Goal: Transaction & Acquisition: Purchase product/service

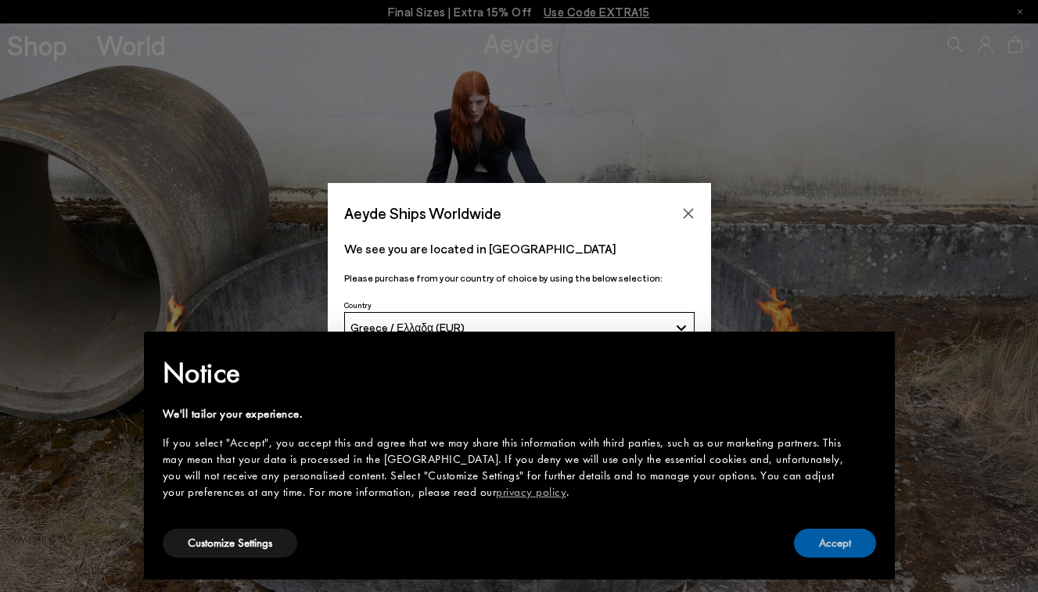
click at [813, 551] on button "Accept" at bounding box center [835, 543] width 82 height 29
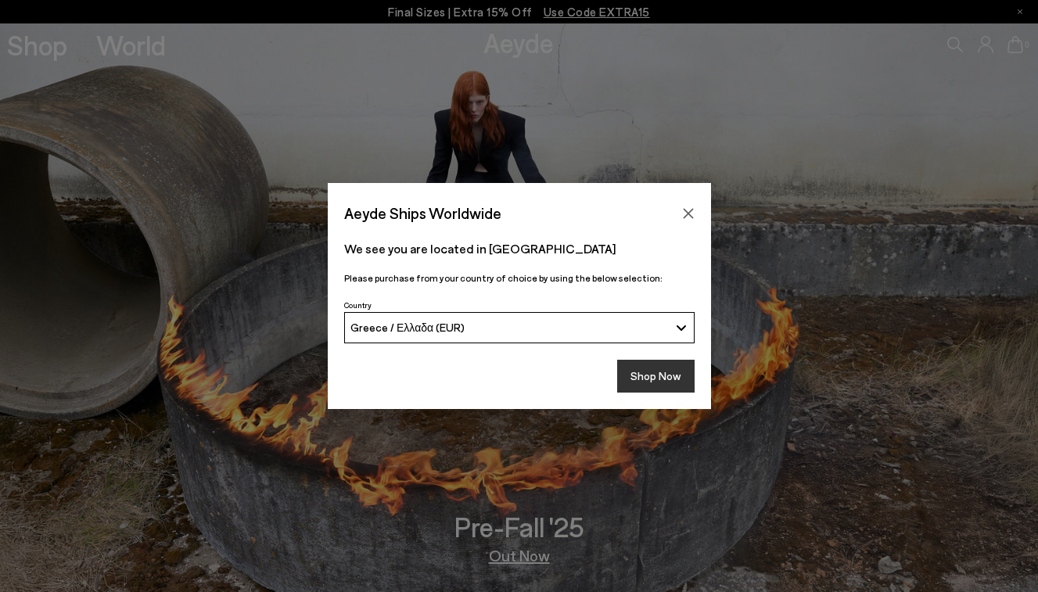
click at [663, 390] on button "Shop Now" at bounding box center [655, 376] width 77 height 33
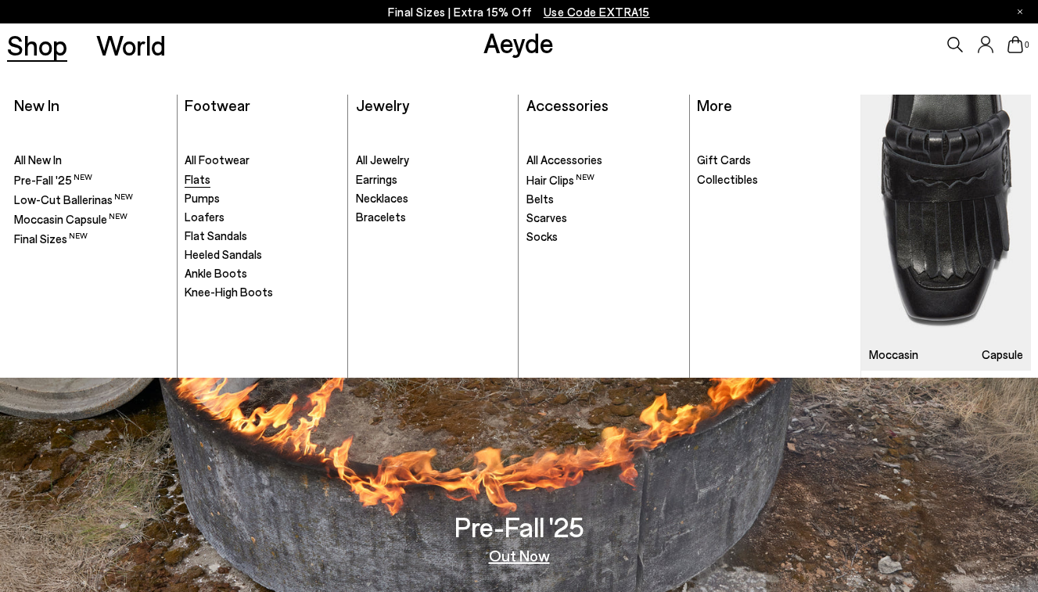
click at [205, 178] on span "Flats" at bounding box center [198, 179] width 26 height 14
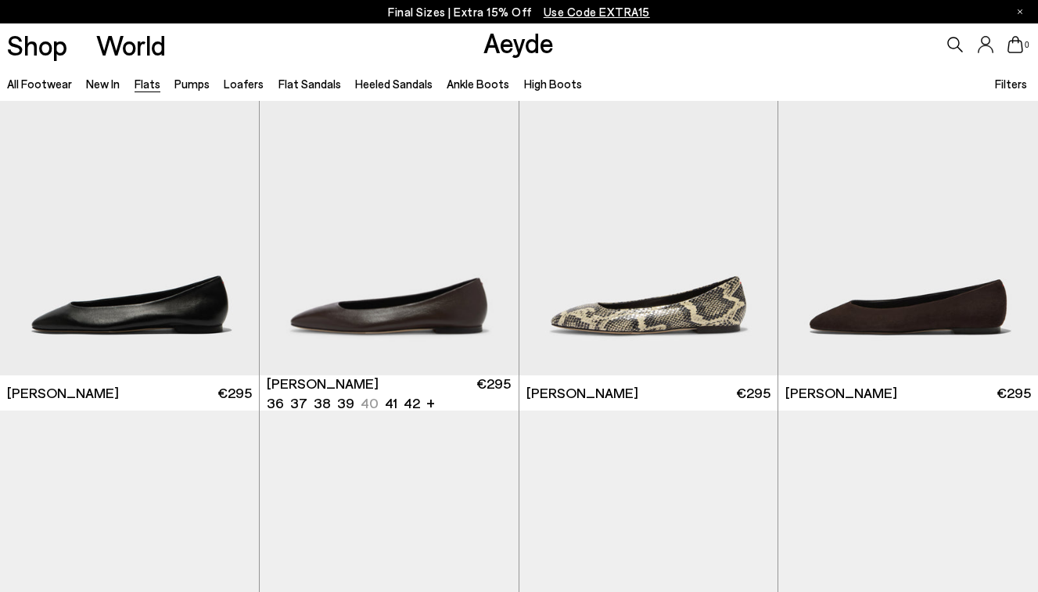
scroll to position [65, 0]
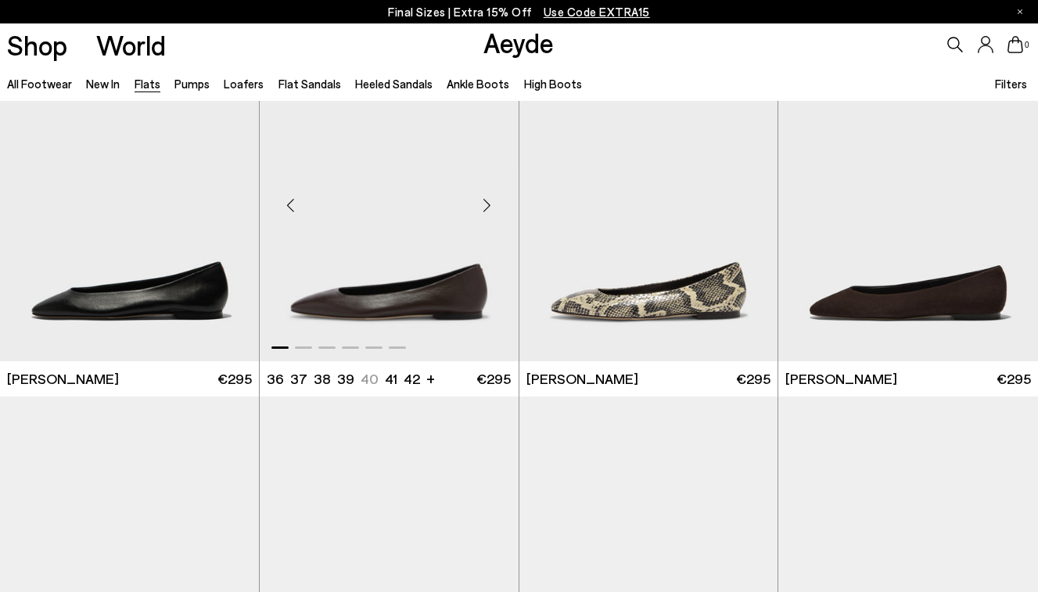
click at [488, 206] on div "Next slide" at bounding box center [487, 204] width 47 height 47
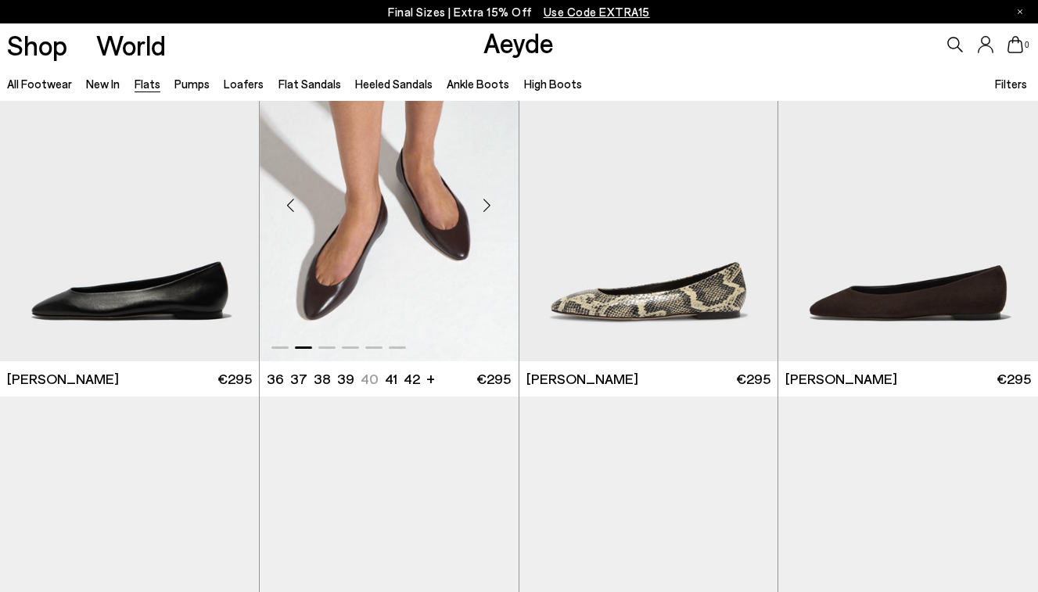
click at [488, 206] on div "Next slide" at bounding box center [487, 204] width 47 height 47
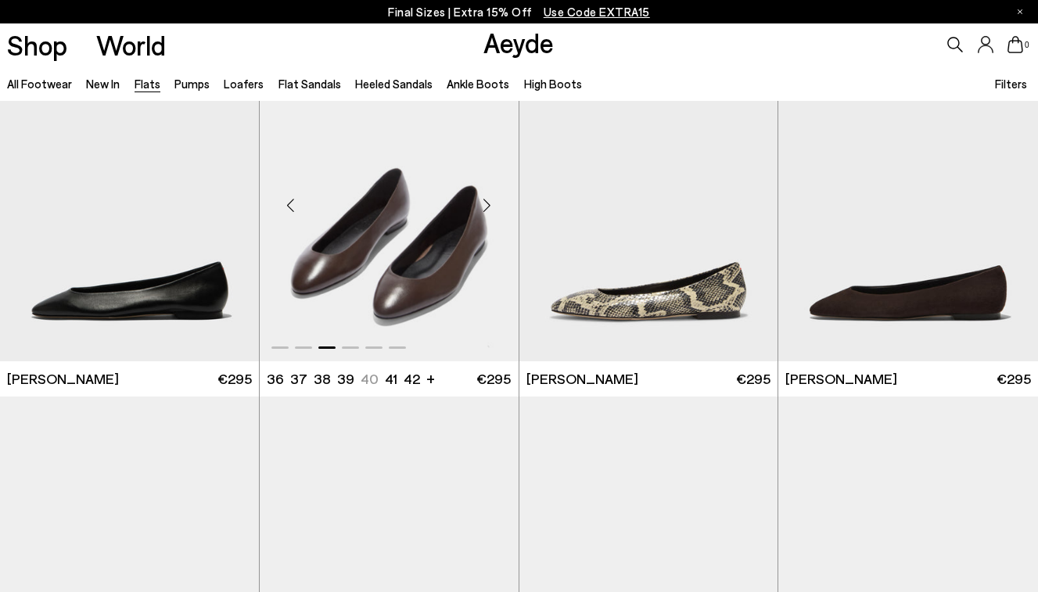
click at [488, 206] on div "Next slide" at bounding box center [487, 204] width 47 height 47
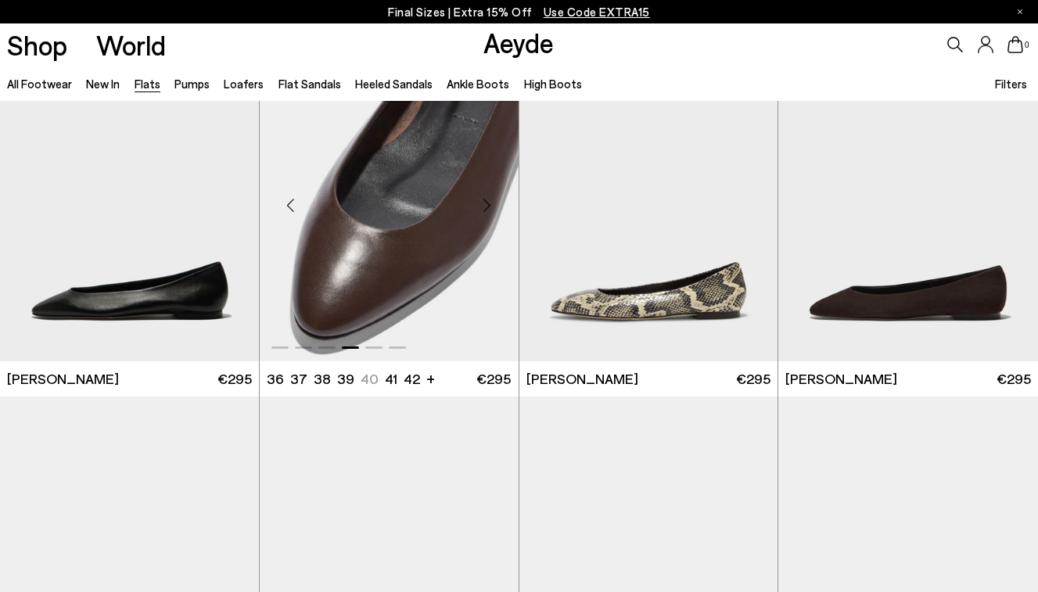
click at [488, 206] on div "Next slide" at bounding box center [487, 204] width 47 height 47
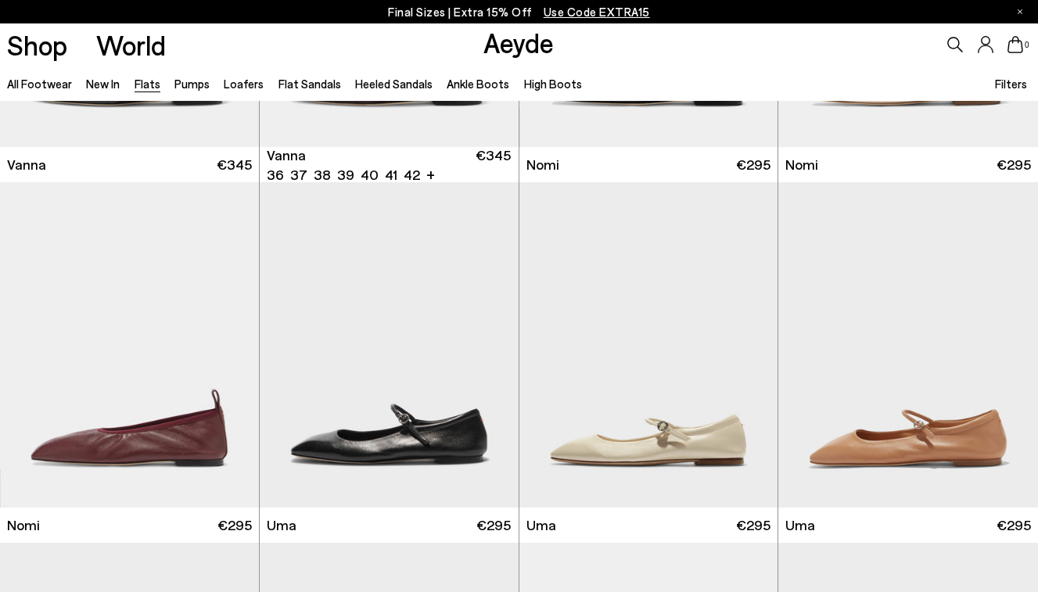
scroll to position [696, 0]
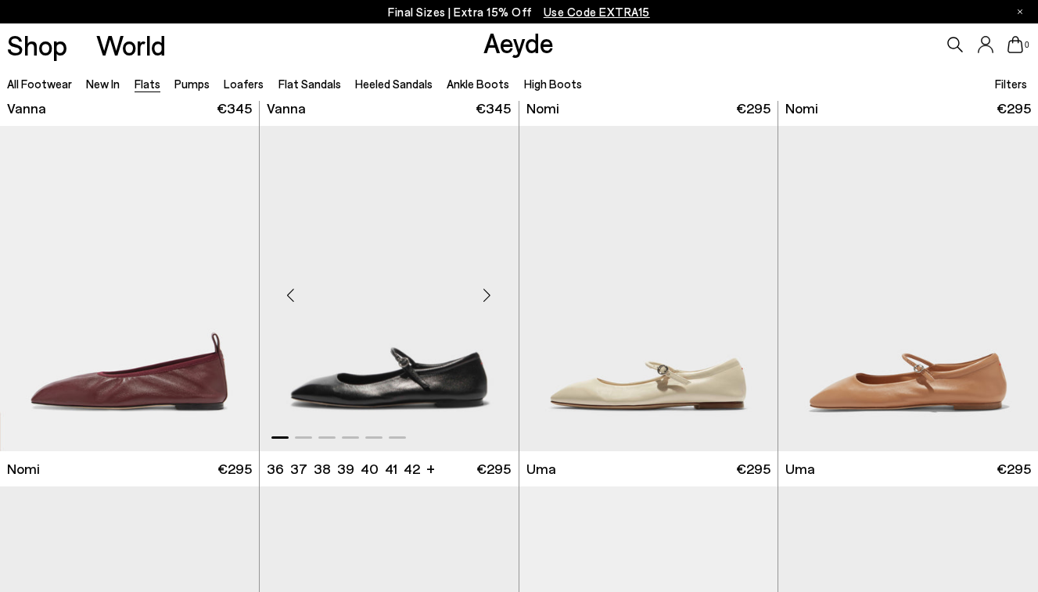
click at [487, 291] on div "Next slide" at bounding box center [487, 294] width 47 height 47
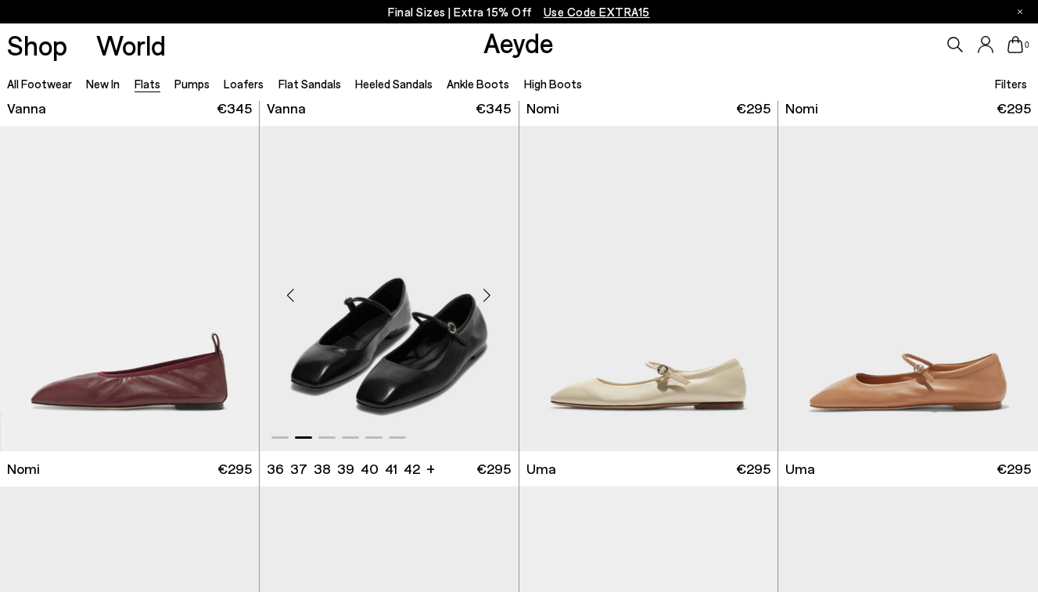
click at [487, 291] on div "Next slide" at bounding box center [487, 294] width 47 height 47
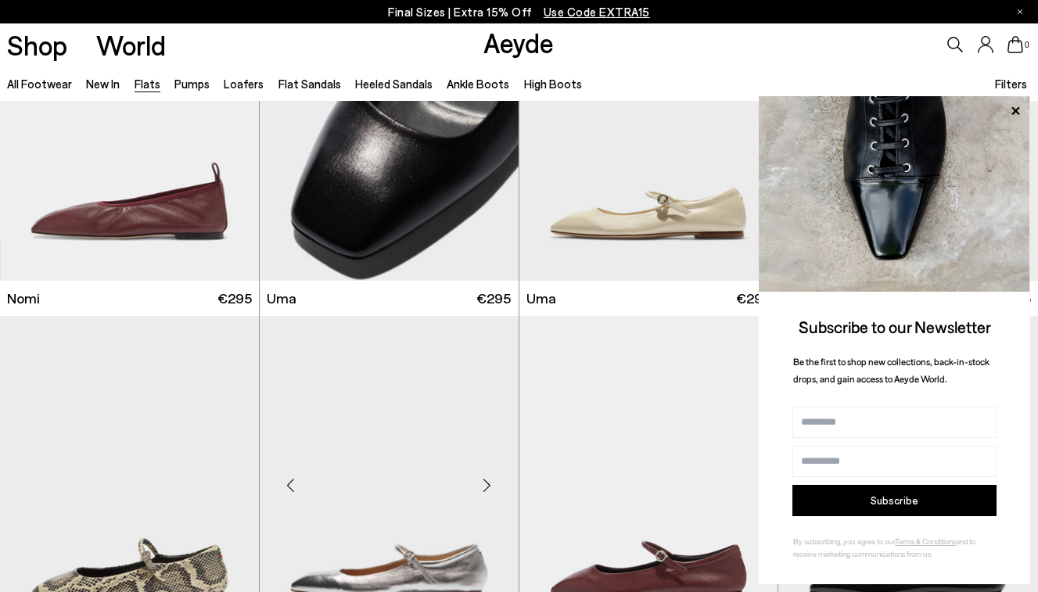
scroll to position [1081, 0]
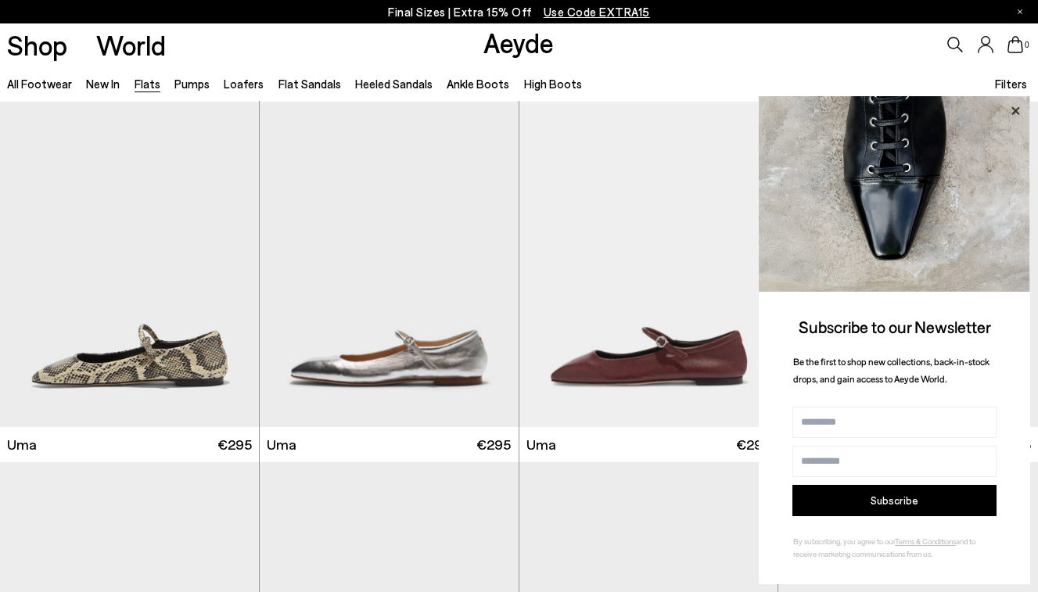
click at [1017, 114] on icon at bounding box center [1015, 111] width 20 height 20
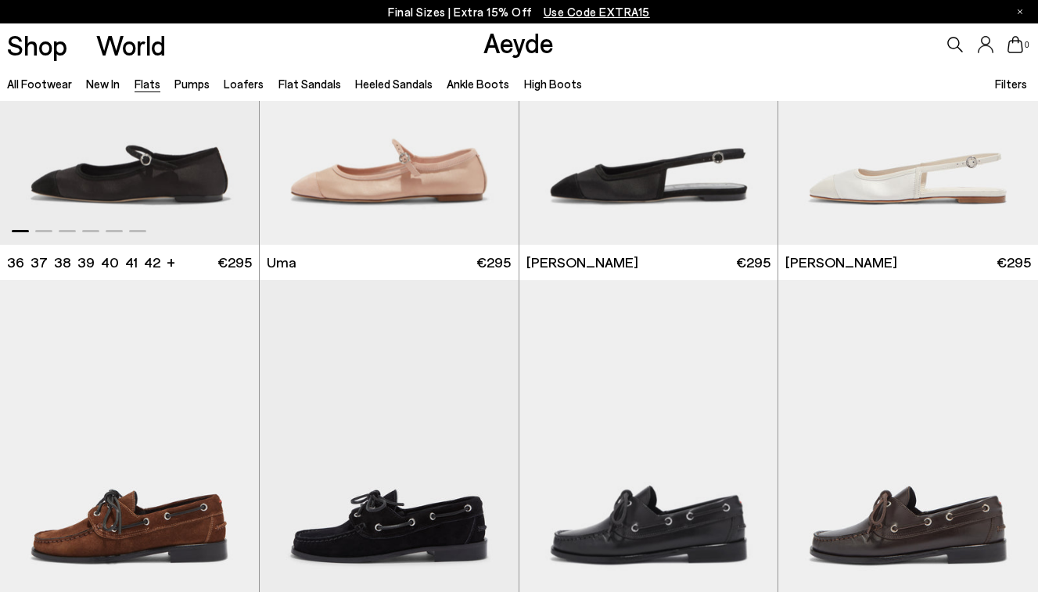
scroll to position [6156, 0]
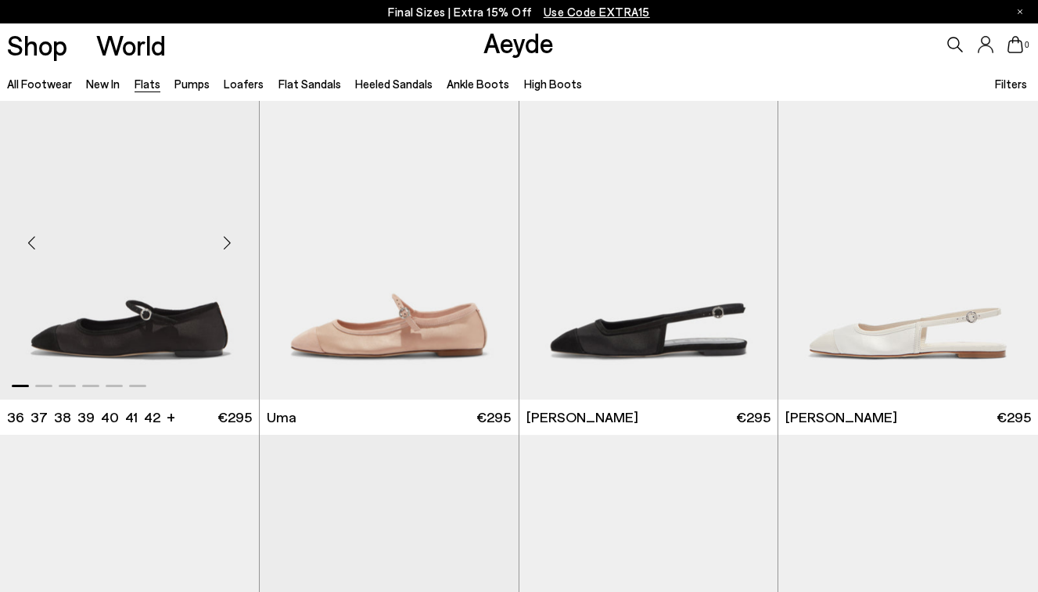
click at [238, 249] on div "Next slide" at bounding box center [227, 243] width 47 height 47
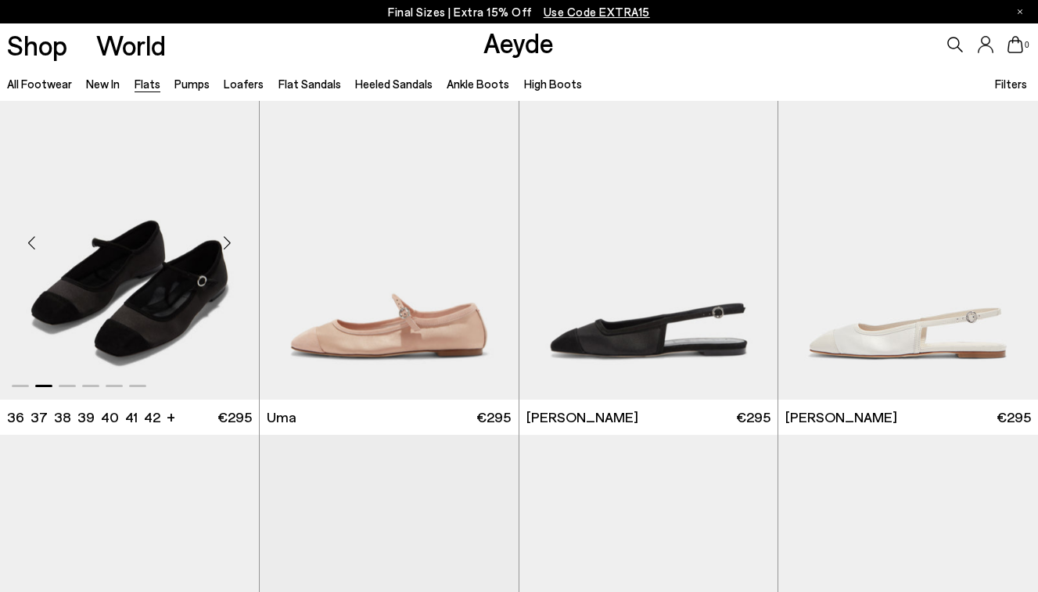
click at [238, 249] on div "Next slide" at bounding box center [227, 243] width 47 height 47
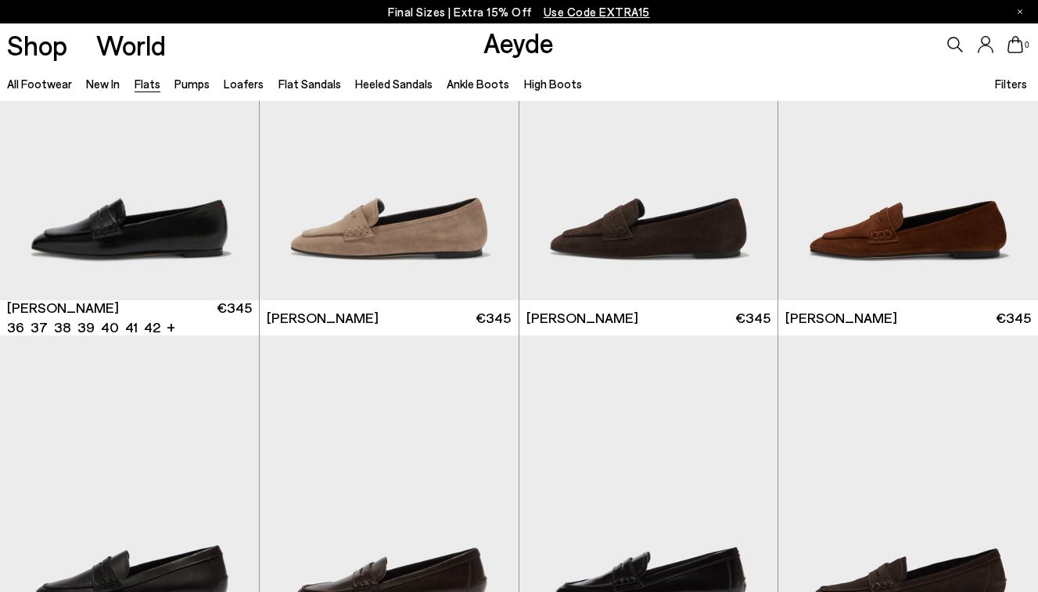
scroll to position [6954, 0]
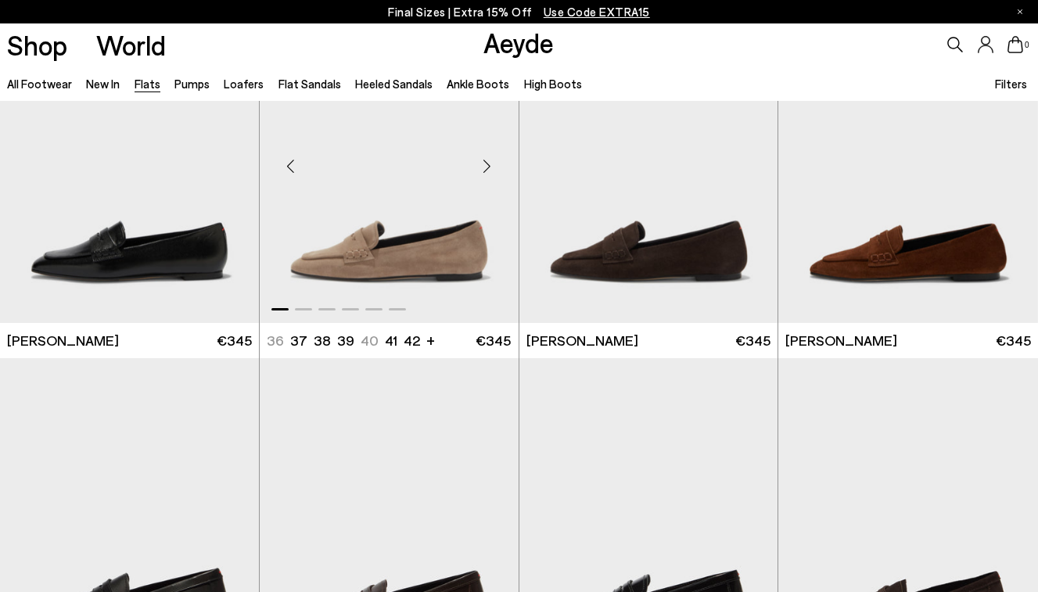
click at [485, 171] on div "Next slide" at bounding box center [487, 166] width 47 height 47
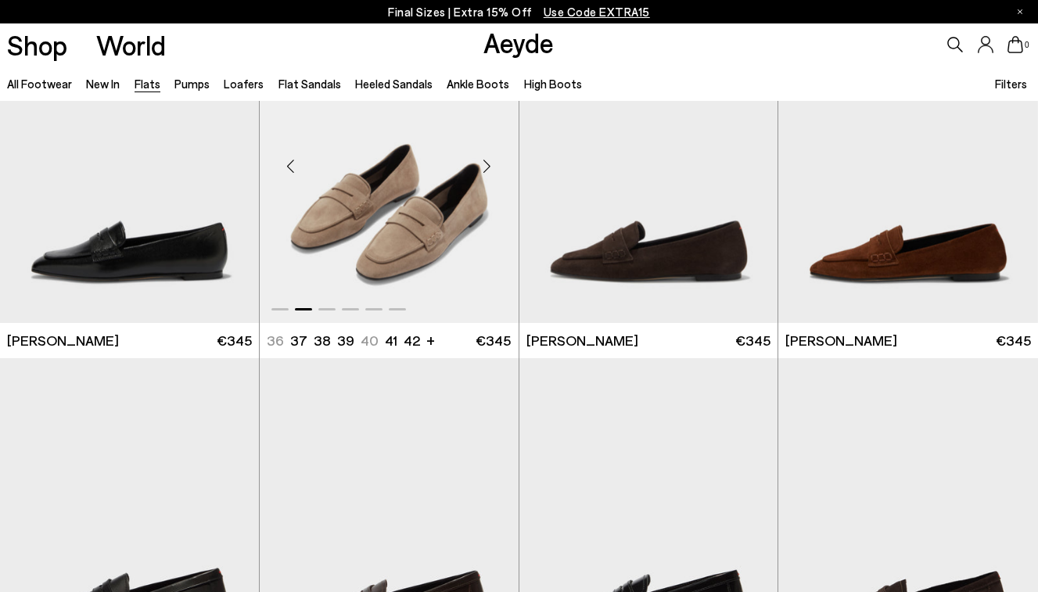
click at [485, 171] on div "Next slide" at bounding box center [487, 166] width 47 height 47
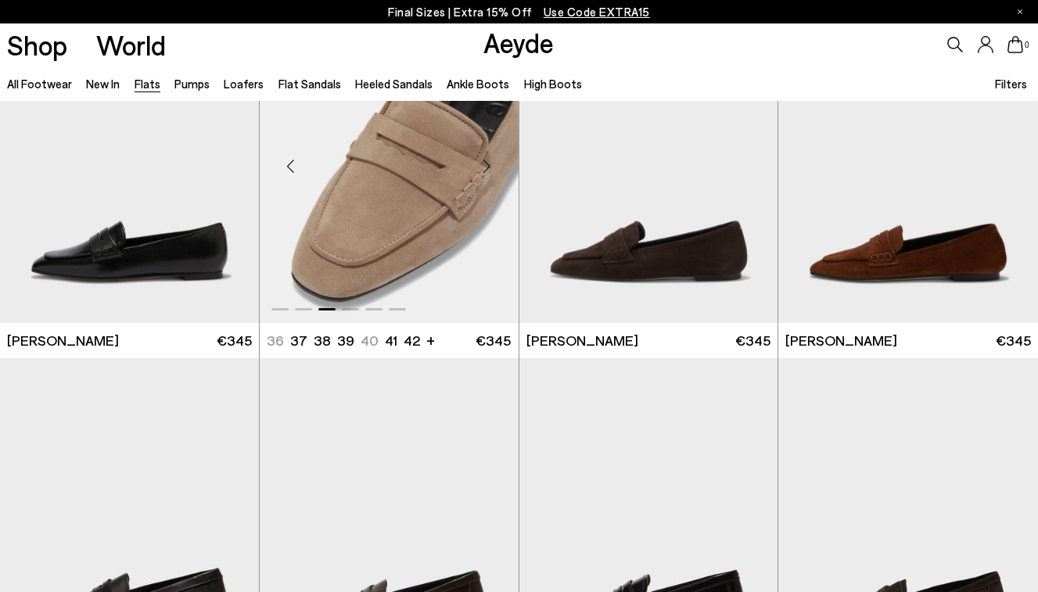
click at [485, 171] on div "Next slide" at bounding box center [487, 166] width 47 height 47
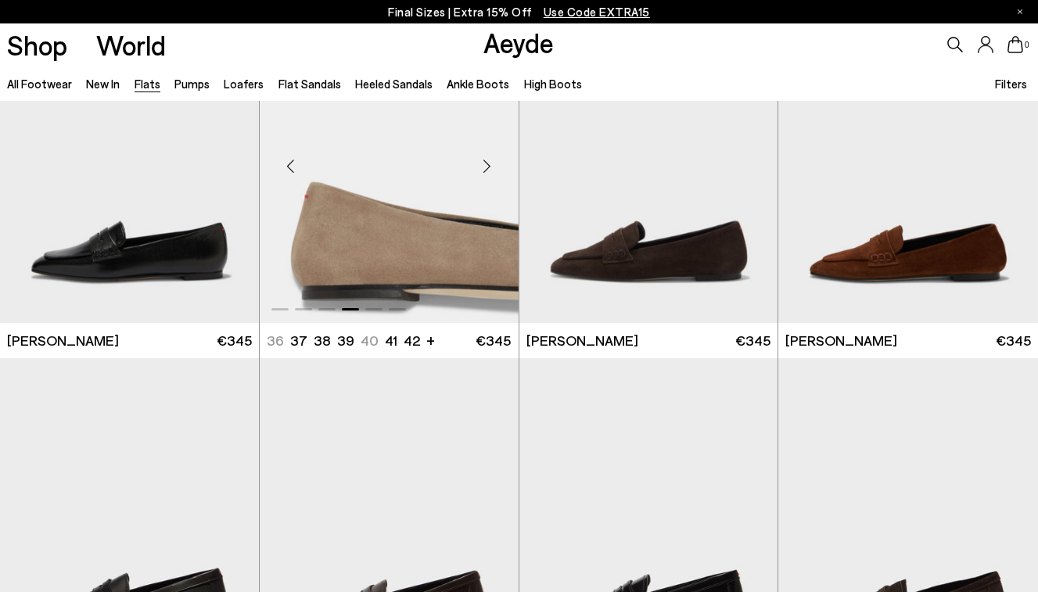
click at [485, 171] on div "Next slide" at bounding box center [487, 166] width 47 height 47
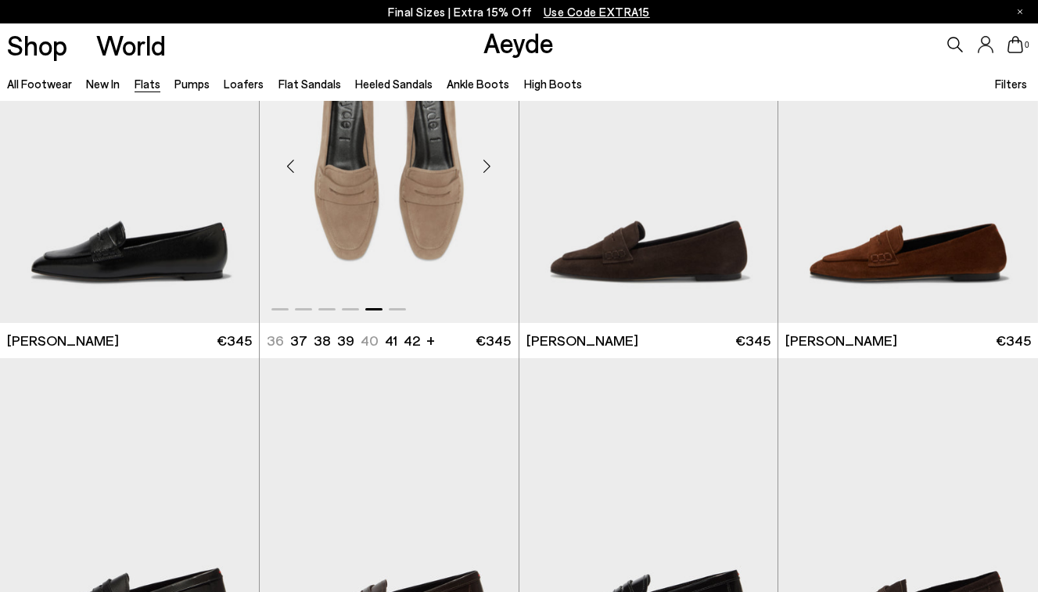
click at [485, 171] on div "Next slide" at bounding box center [487, 166] width 47 height 47
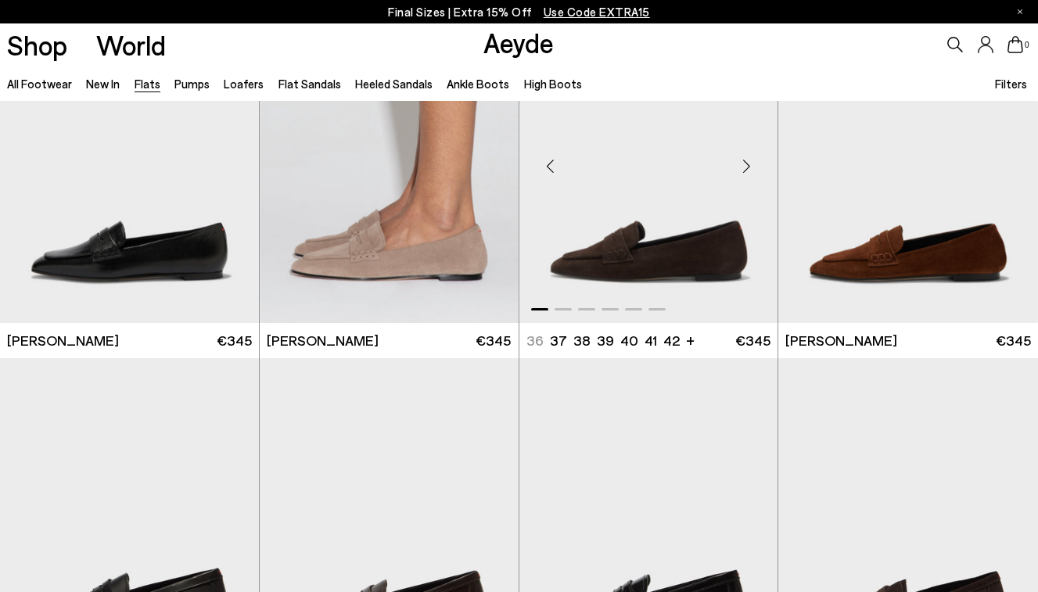
click at [745, 167] on div "Next slide" at bounding box center [746, 166] width 47 height 47
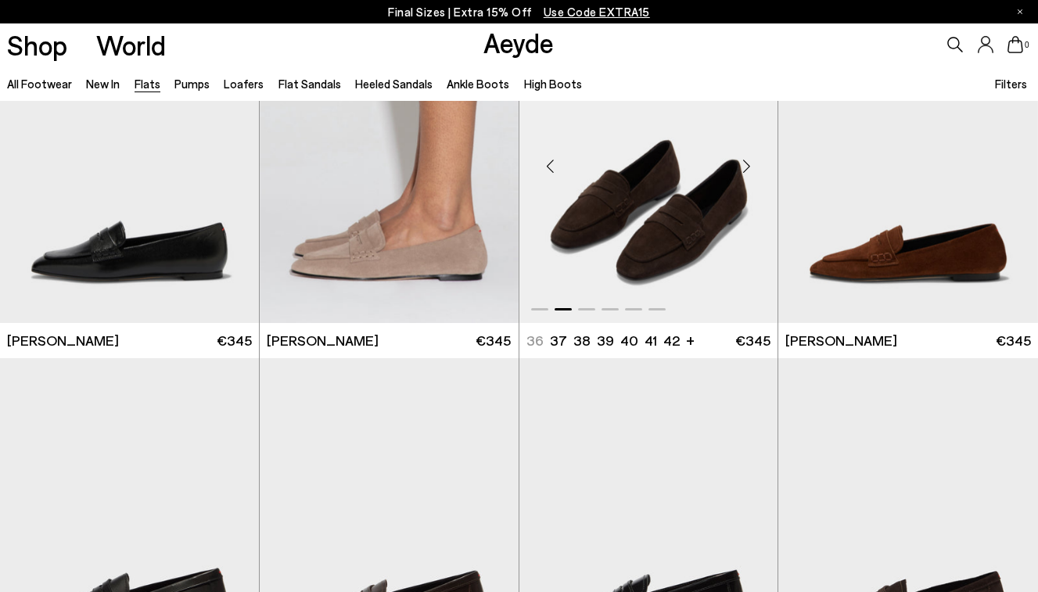
click at [745, 167] on div "Next slide" at bounding box center [746, 166] width 47 height 47
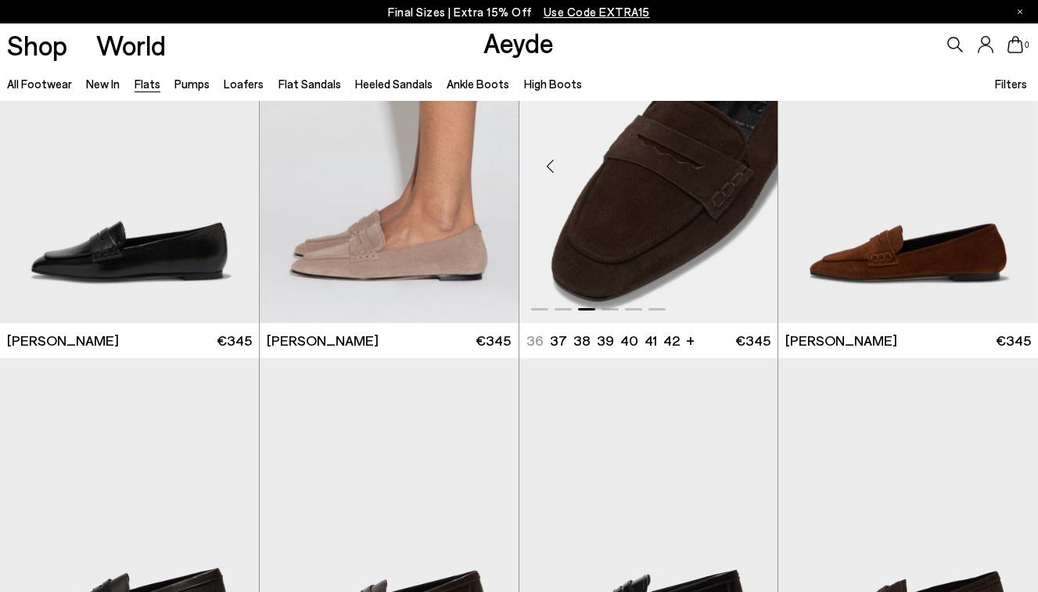
click at [745, 167] on div "Next slide" at bounding box center [746, 166] width 47 height 47
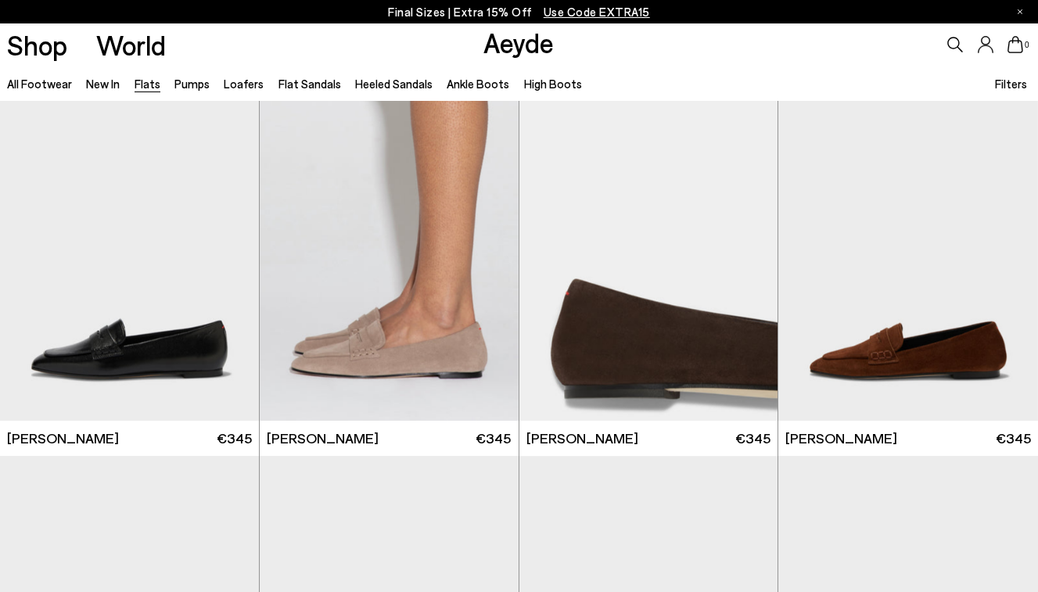
scroll to position [6727, 0]
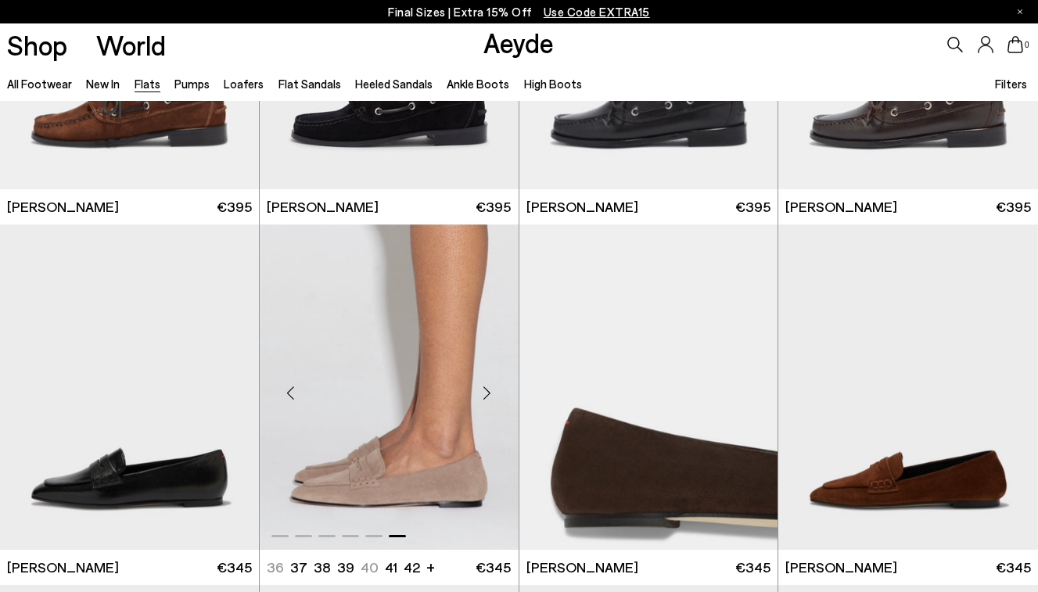
click at [490, 386] on div "Next slide" at bounding box center [487, 393] width 47 height 47
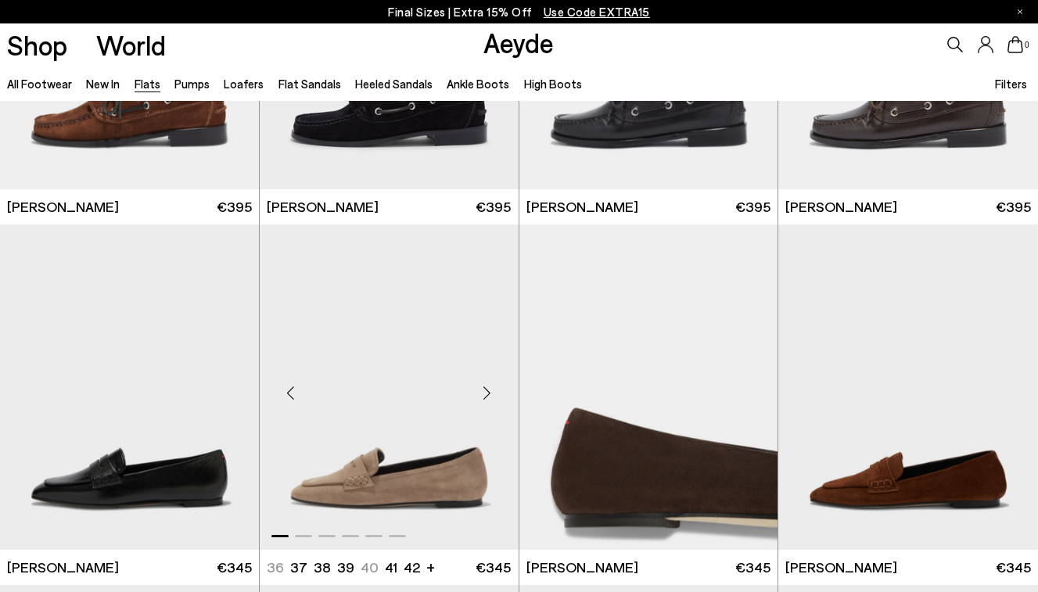
click at [490, 386] on div "Next slide" at bounding box center [487, 393] width 47 height 47
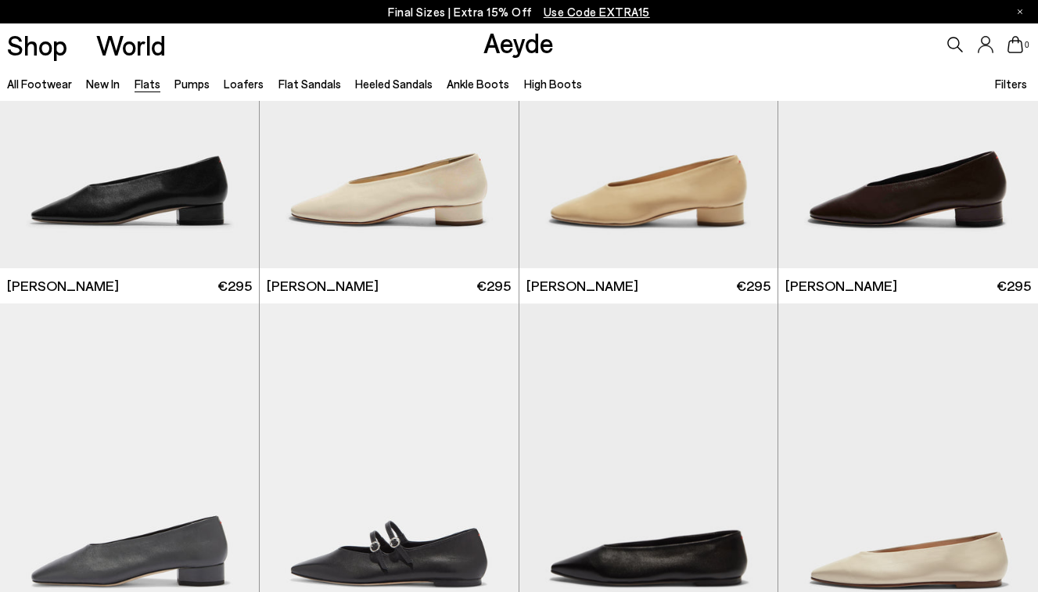
scroll to position [768, 0]
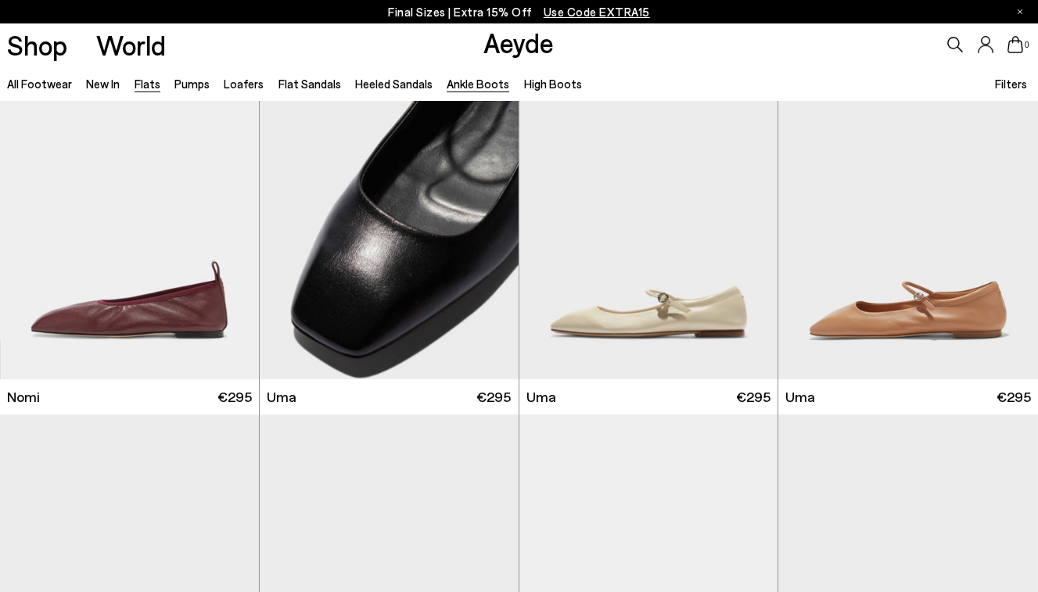
click at [478, 84] on link "Ankle Boots" at bounding box center [478, 84] width 63 height 14
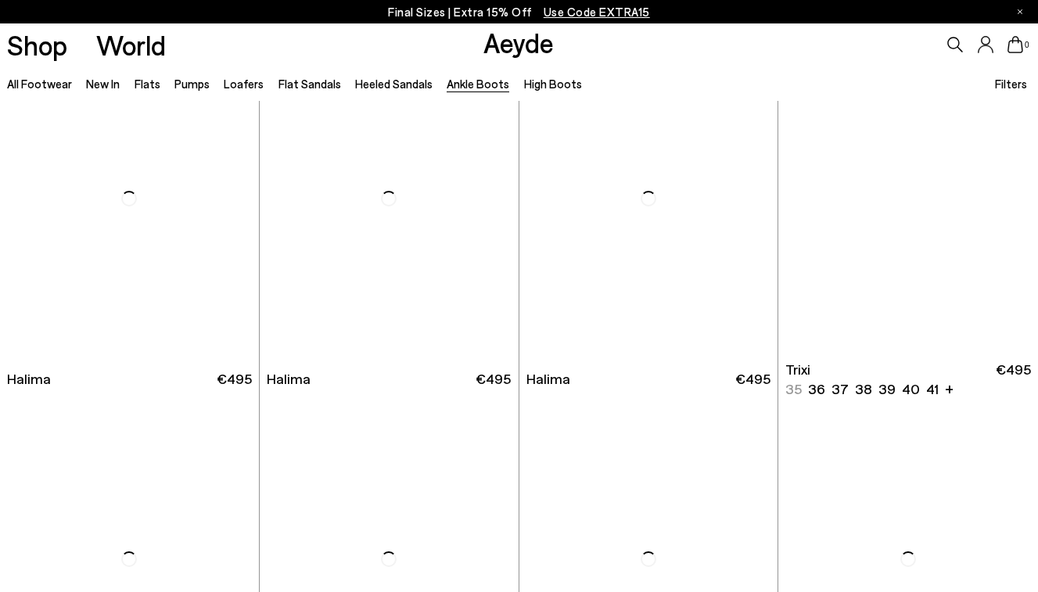
scroll to position [437, 0]
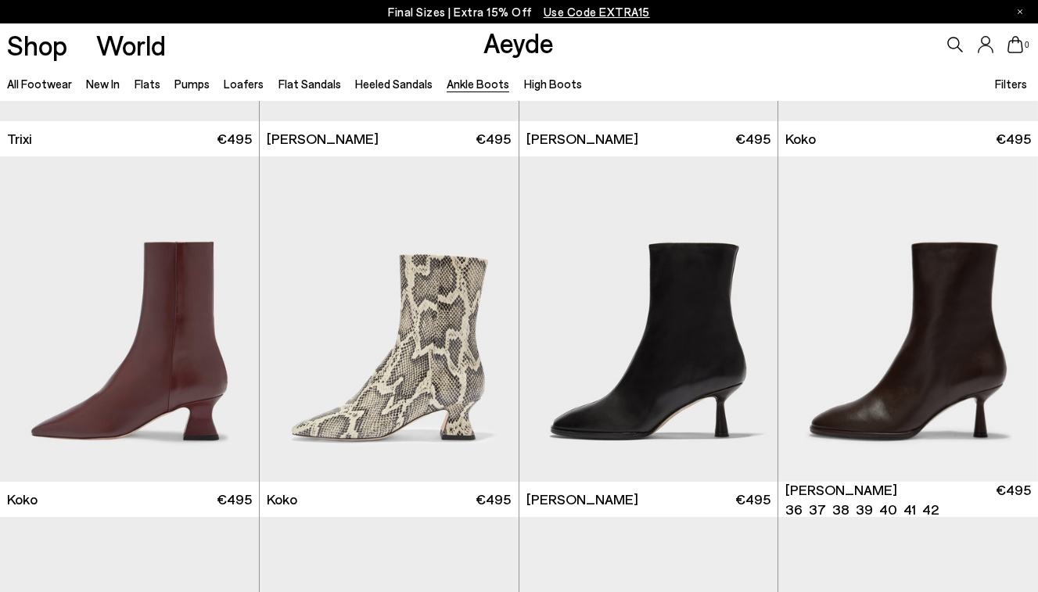
scroll to position [682, 0]
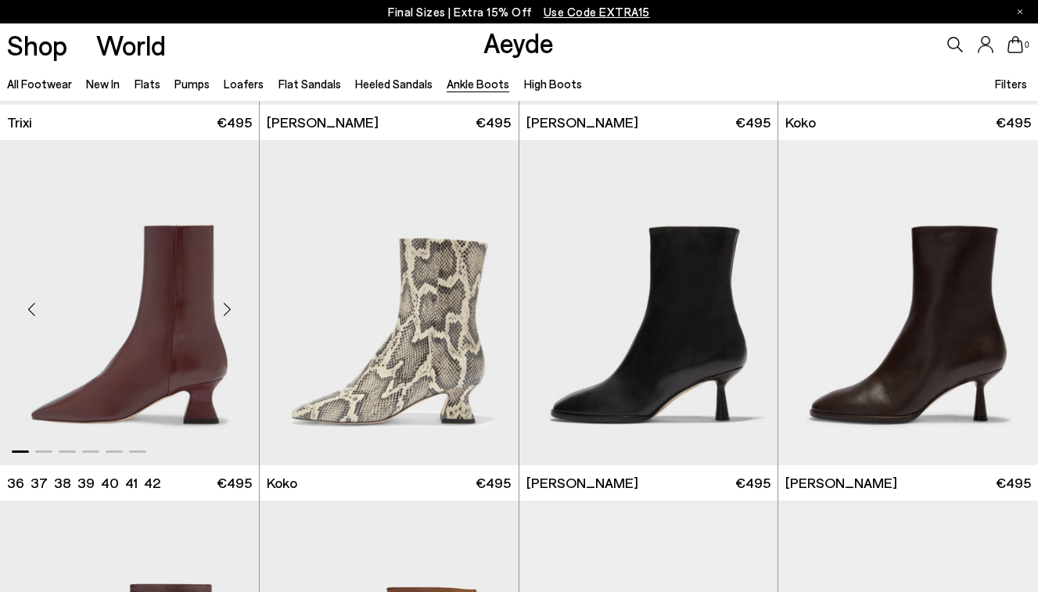
click at [229, 311] on div "Next slide" at bounding box center [227, 308] width 47 height 47
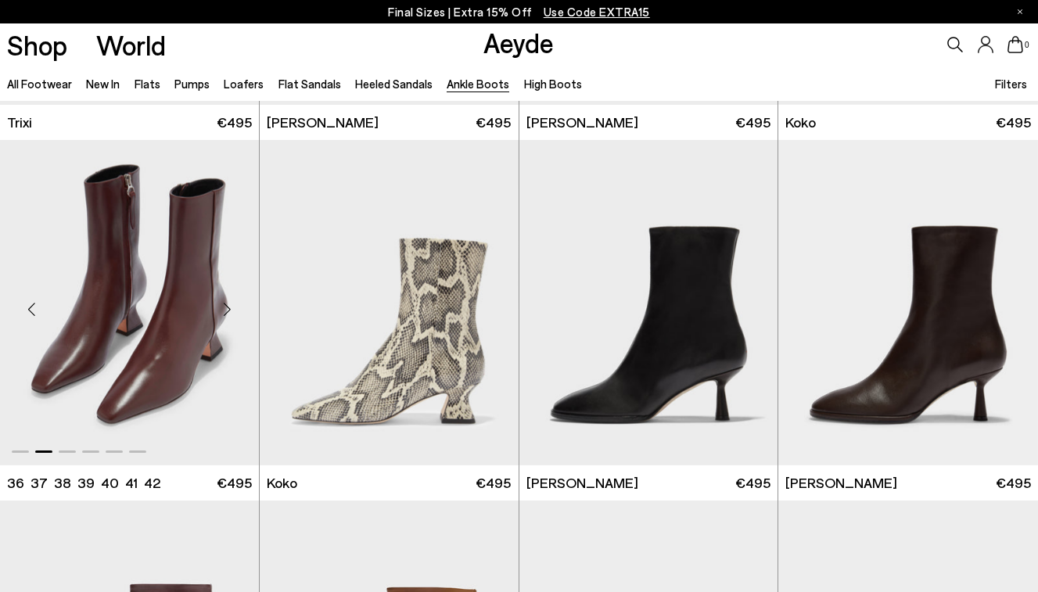
click at [229, 311] on div "Next slide" at bounding box center [227, 308] width 47 height 47
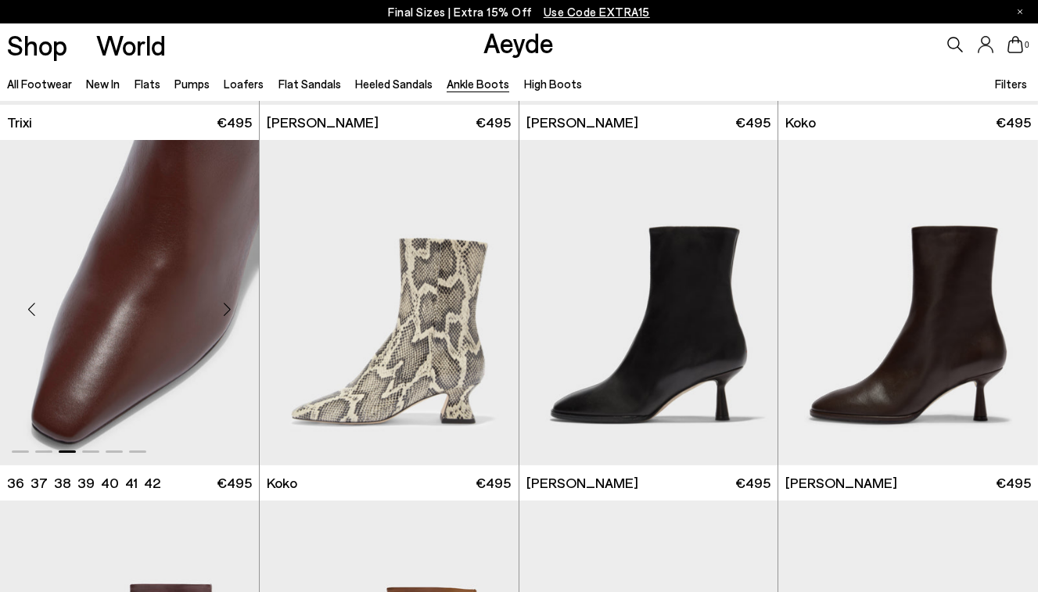
click at [229, 311] on div "Next slide" at bounding box center [227, 308] width 47 height 47
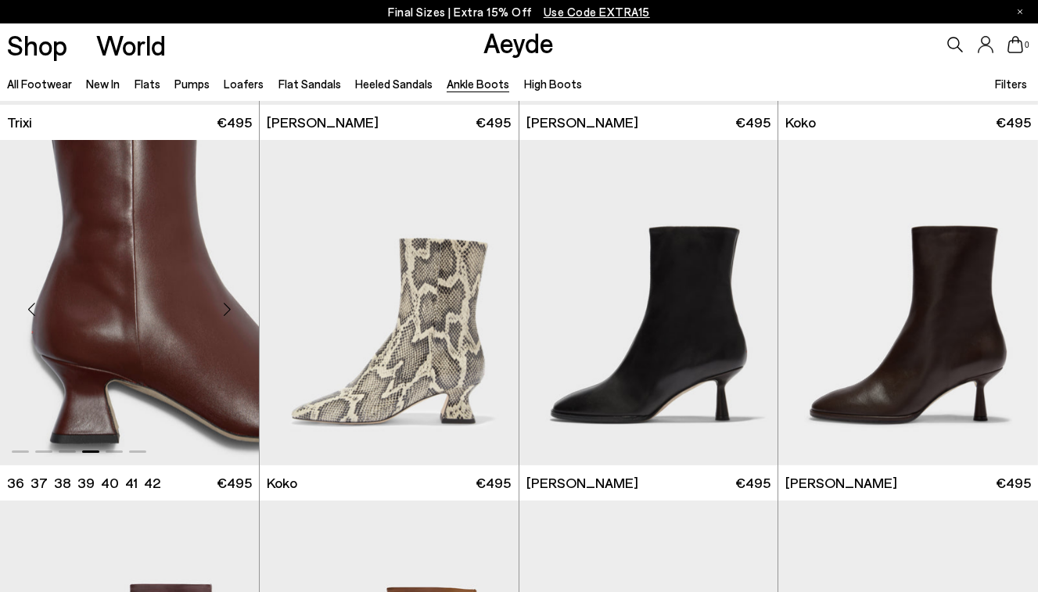
click at [229, 311] on div "Next slide" at bounding box center [227, 308] width 47 height 47
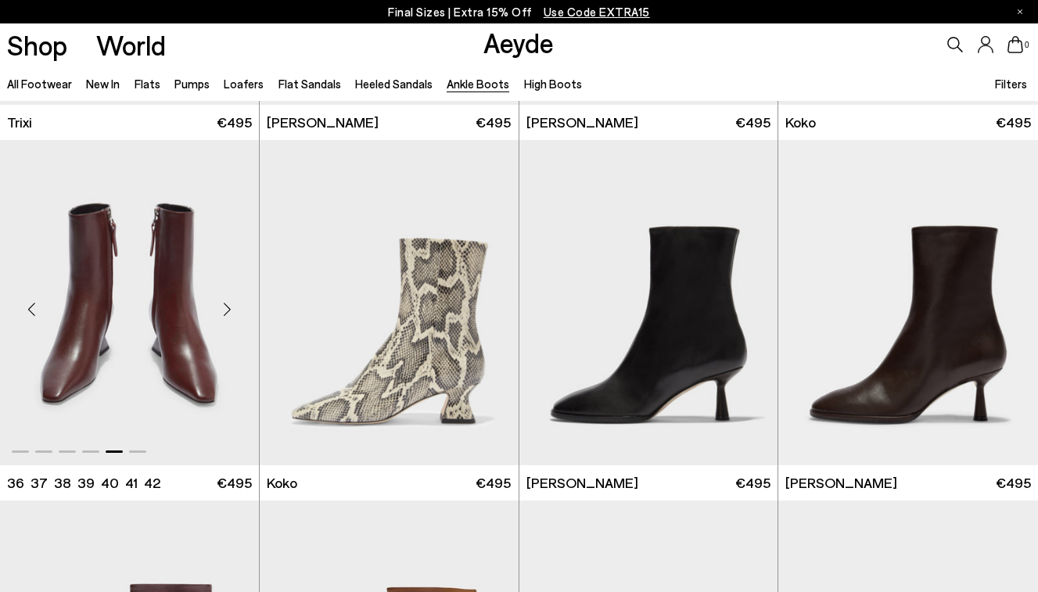
click at [229, 311] on div "Next slide" at bounding box center [227, 308] width 47 height 47
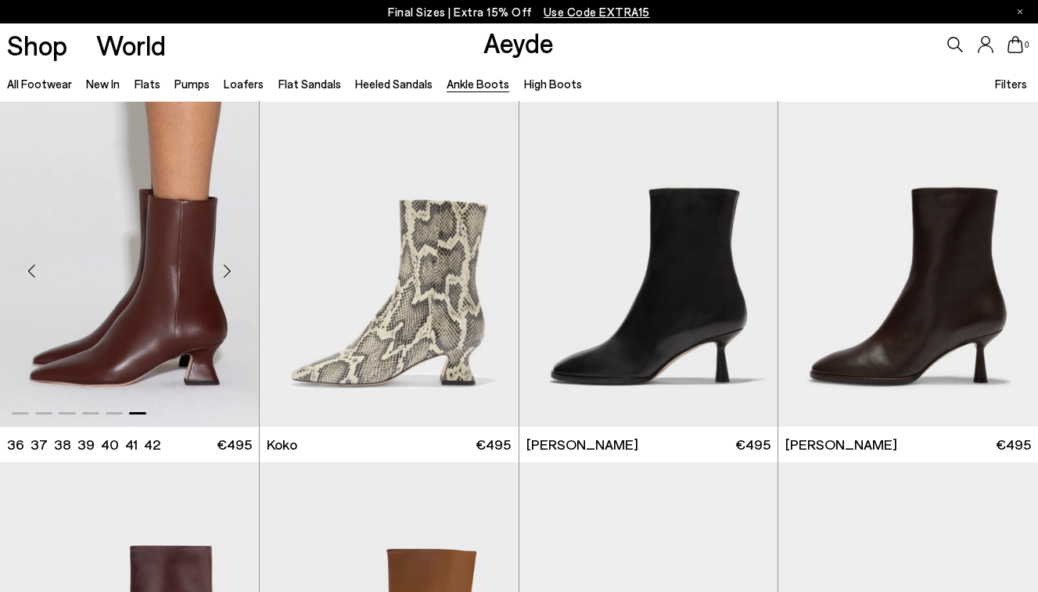
scroll to position [998, 0]
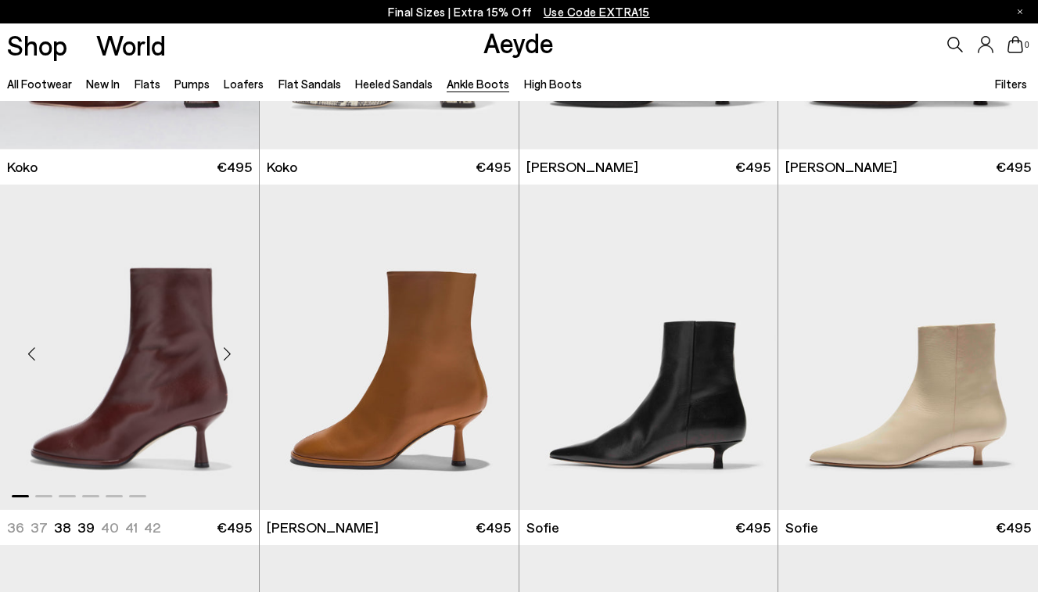
click at [232, 351] on div "Next slide" at bounding box center [227, 353] width 47 height 47
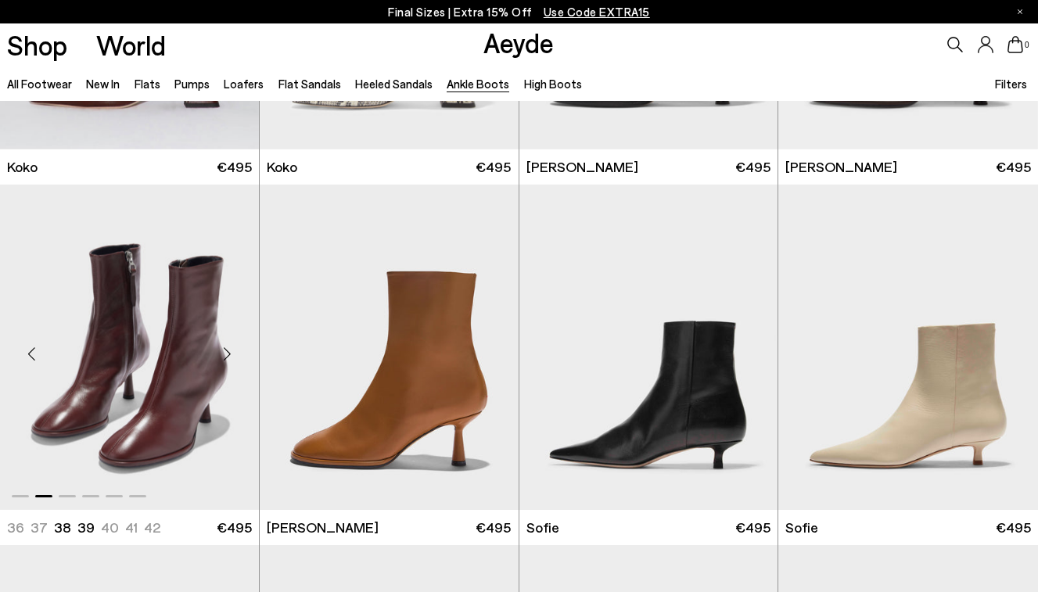
click at [232, 351] on div "Next slide" at bounding box center [227, 353] width 47 height 47
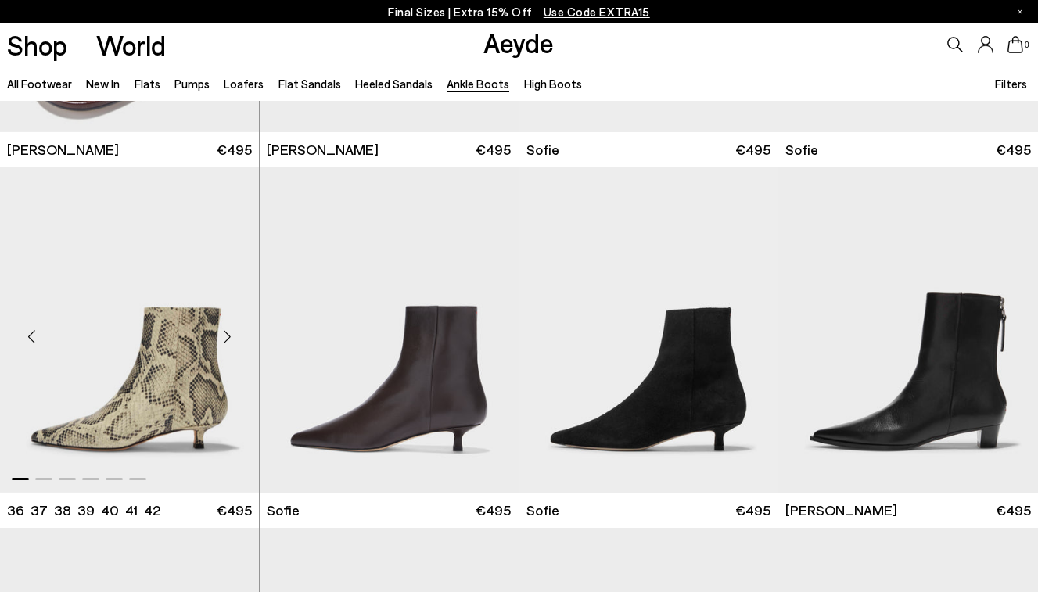
scroll to position [1380, 0]
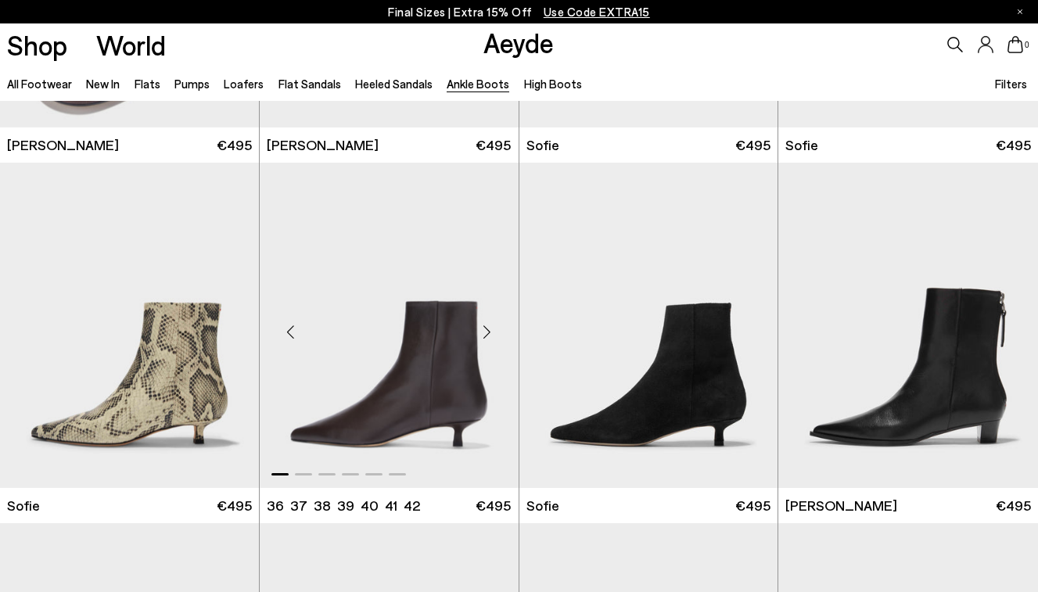
click at [490, 333] on div "Next slide" at bounding box center [487, 331] width 47 height 47
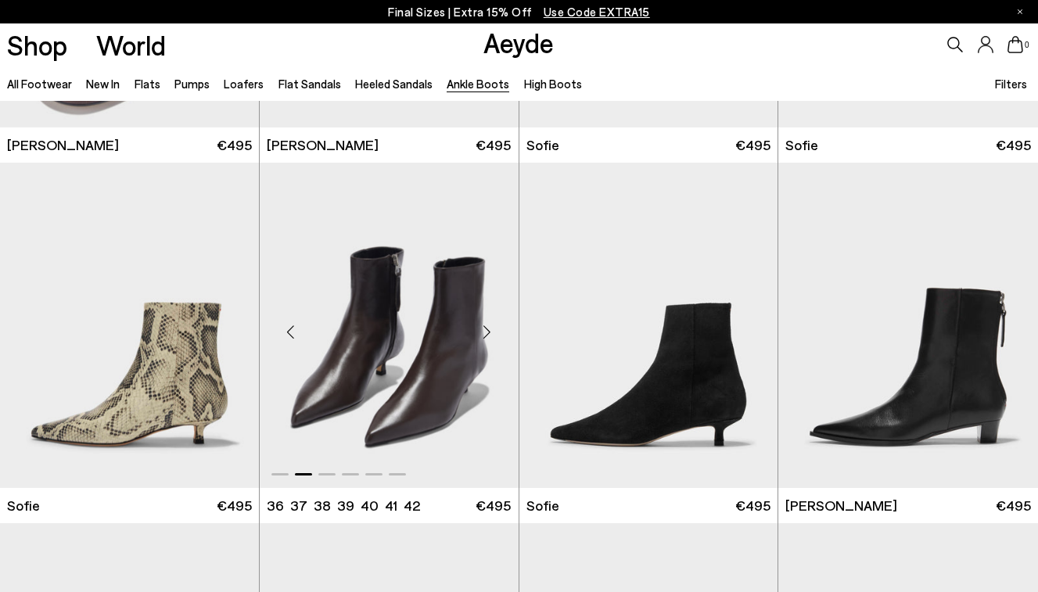
click at [490, 333] on div "Next slide" at bounding box center [487, 331] width 47 height 47
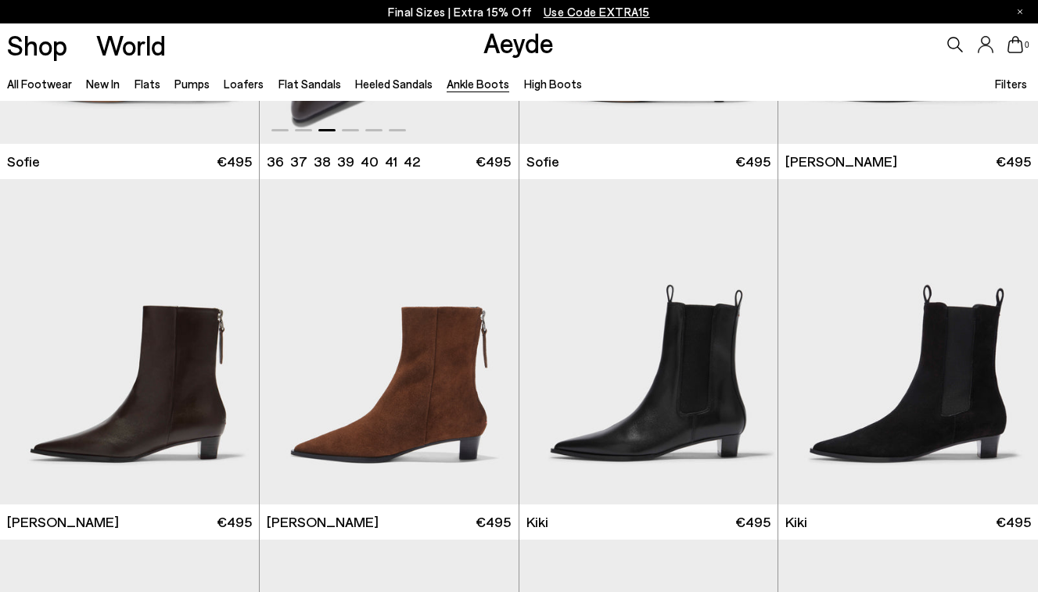
scroll to position [1864, 0]
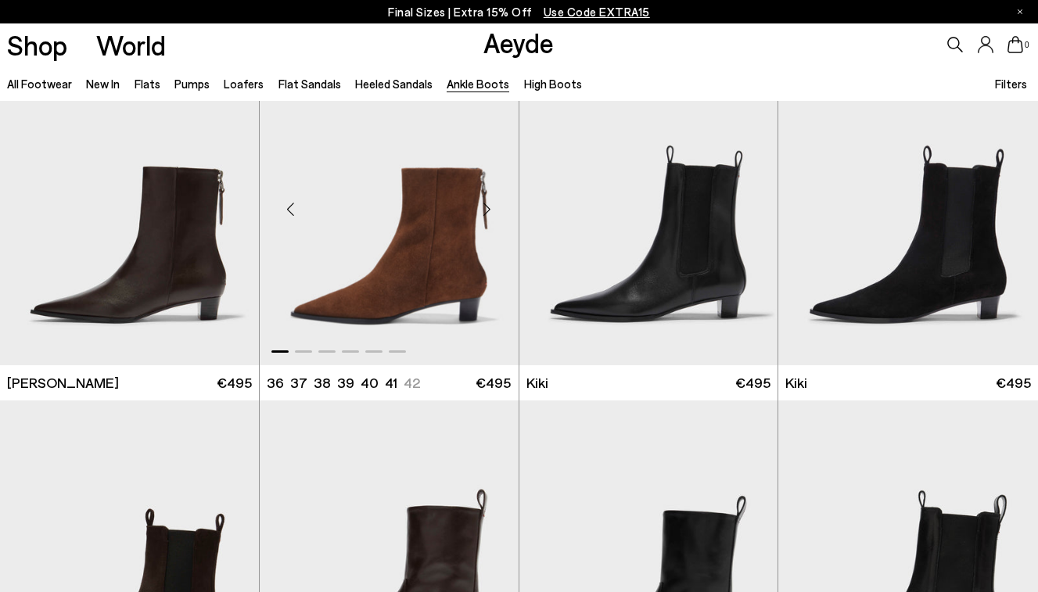
click at [486, 207] on div "Next slide" at bounding box center [487, 208] width 47 height 47
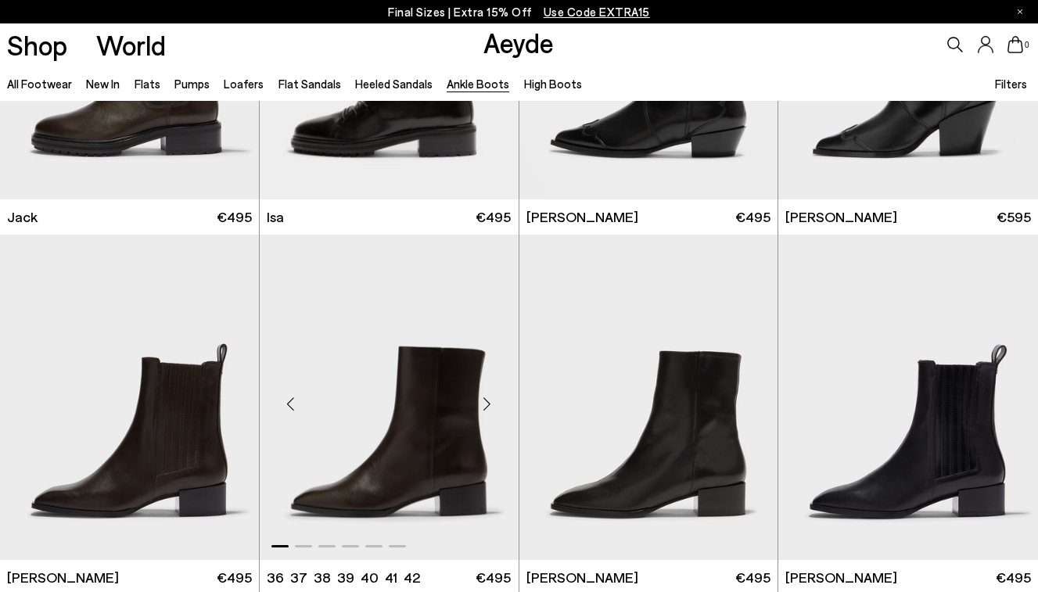
scroll to position [2541, 0]
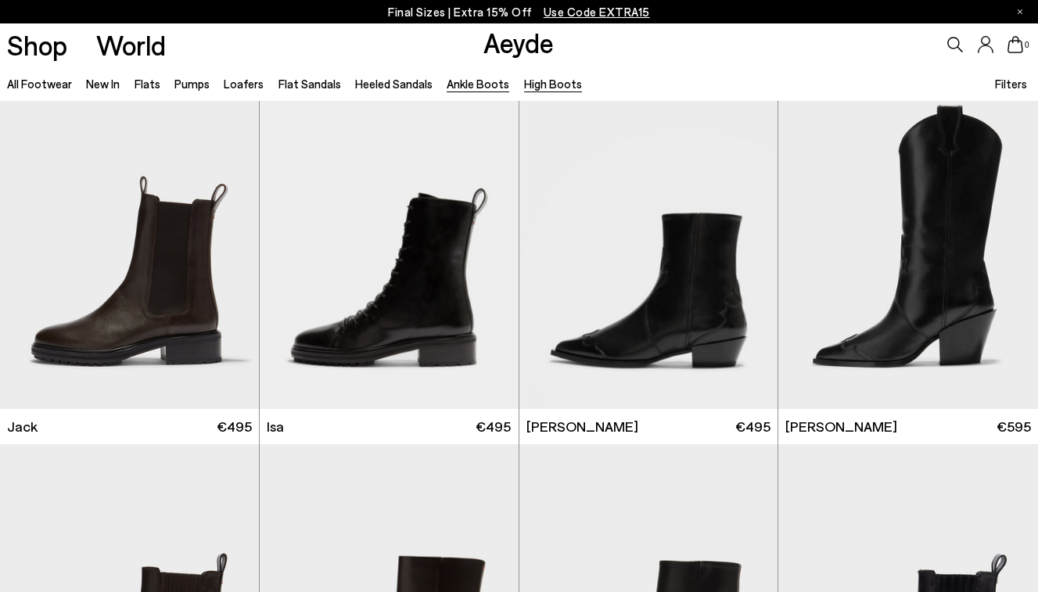
click at [546, 84] on link "High Boots" at bounding box center [553, 84] width 58 height 14
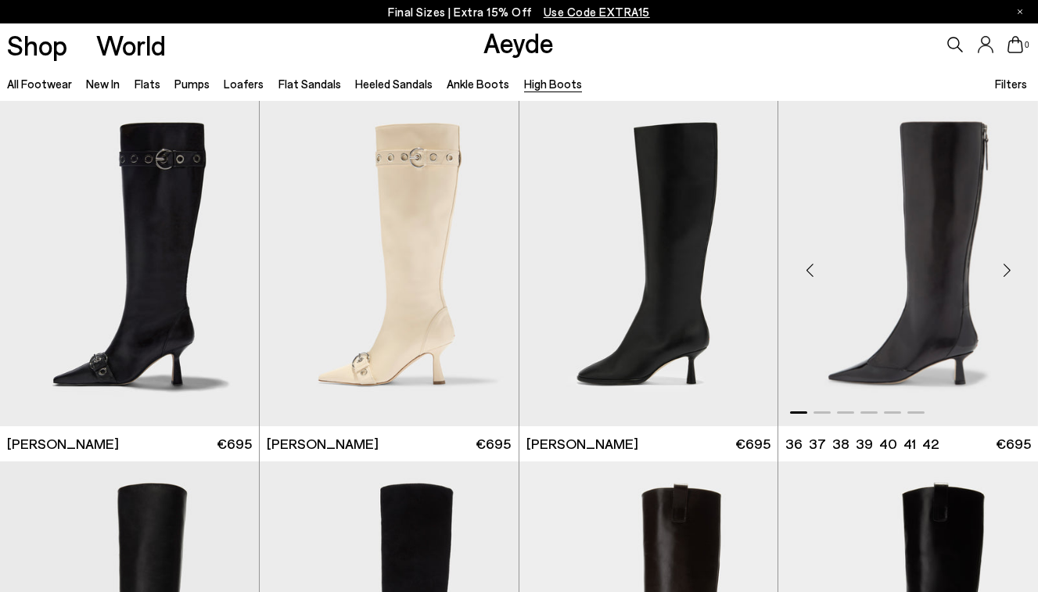
click at [996, 266] on div "Next slide" at bounding box center [1006, 269] width 47 height 47
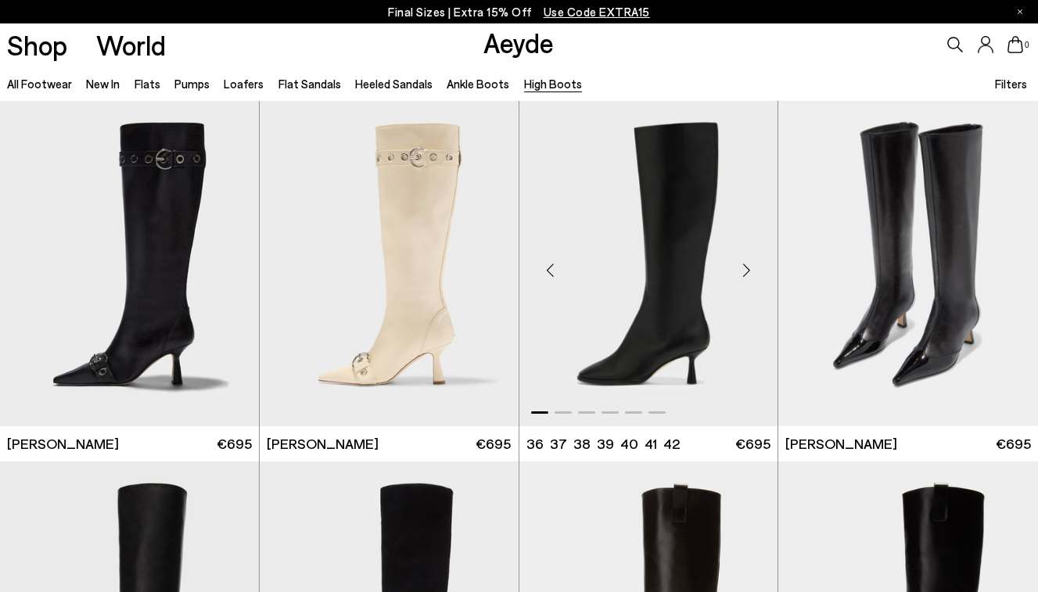
scroll to position [307, 0]
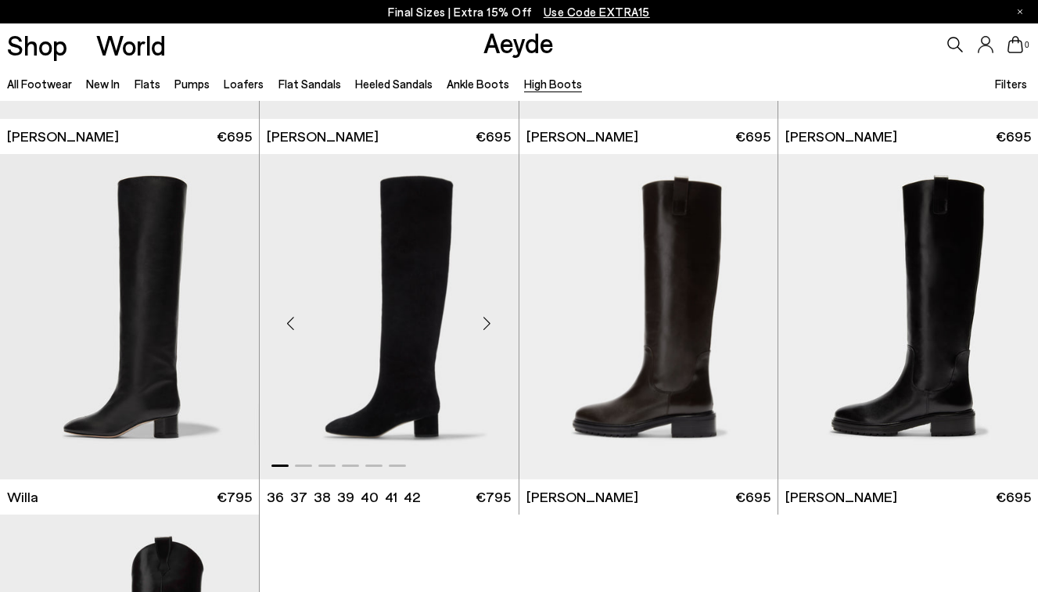
click at [486, 318] on div "Next slide" at bounding box center [487, 323] width 47 height 47
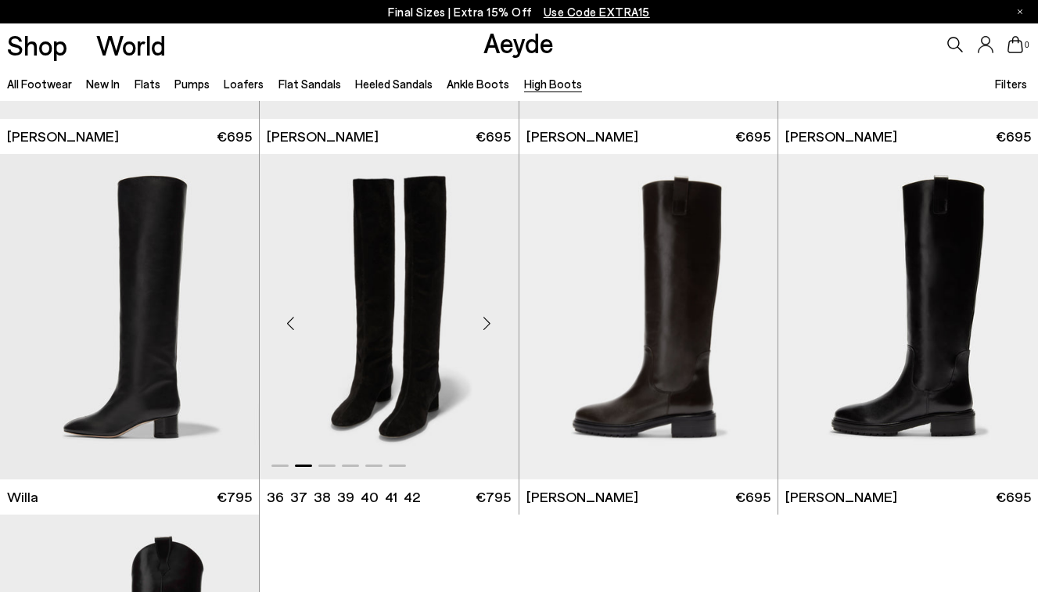
click at [486, 318] on div "Next slide" at bounding box center [487, 323] width 47 height 47
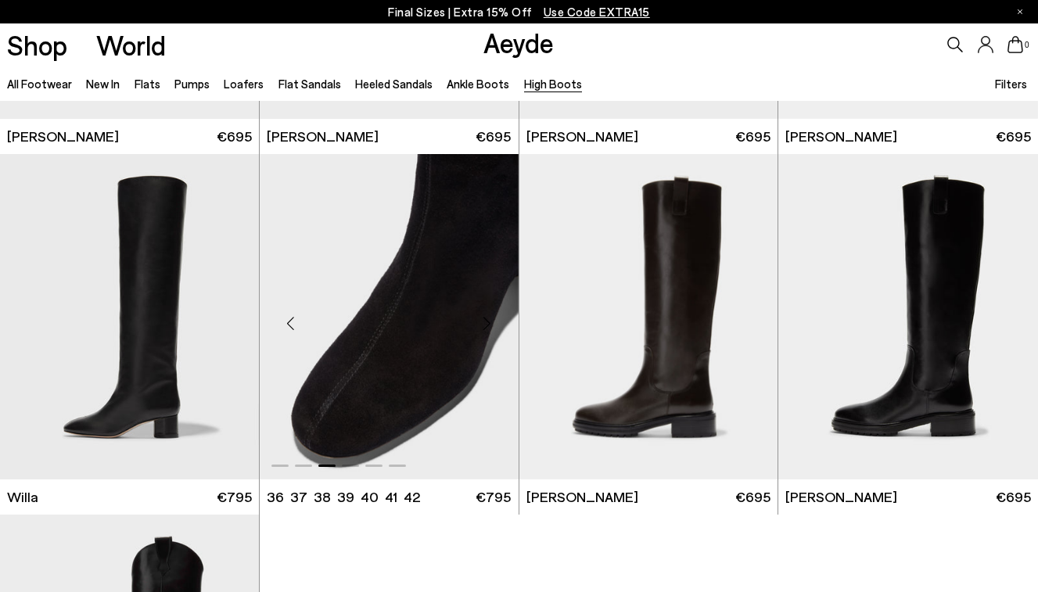
click at [486, 318] on div "Next slide" at bounding box center [487, 323] width 47 height 47
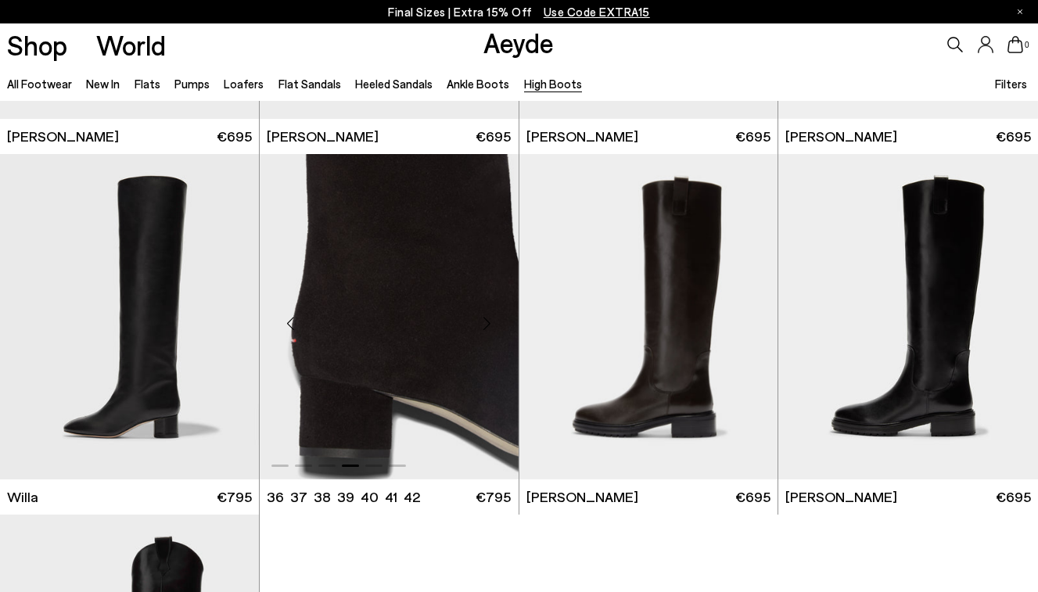
click at [486, 318] on div "Next slide" at bounding box center [487, 323] width 47 height 47
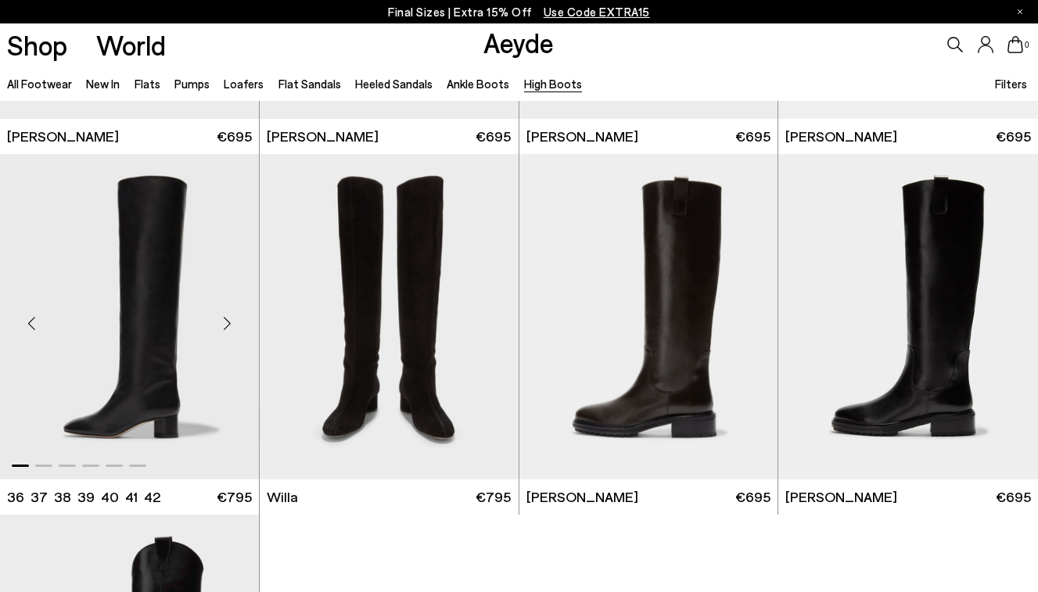
click at [222, 321] on div "Next slide" at bounding box center [227, 323] width 47 height 47
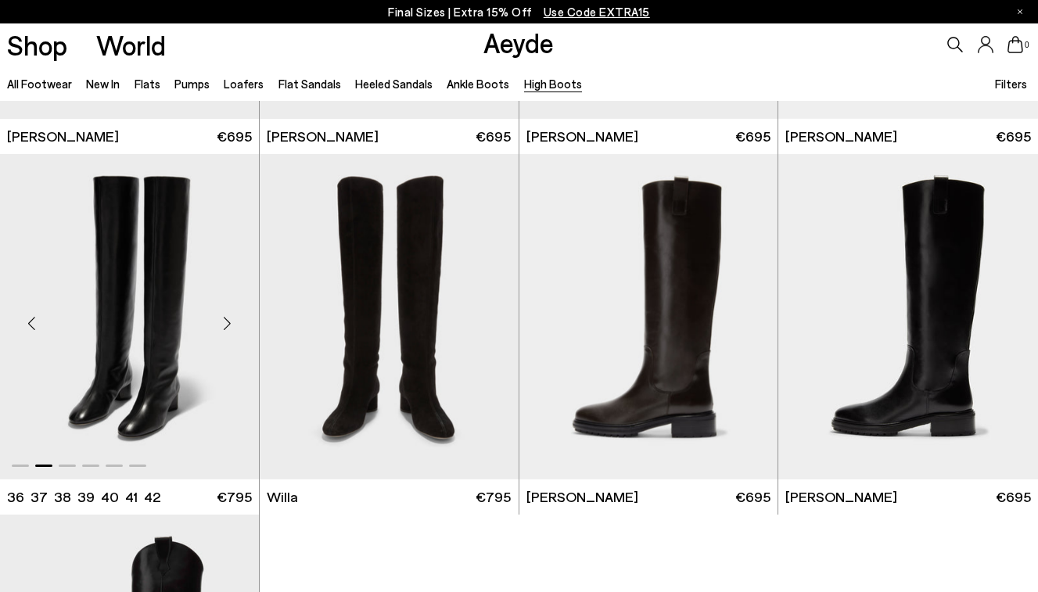
click at [222, 321] on div "Next slide" at bounding box center [227, 323] width 47 height 47
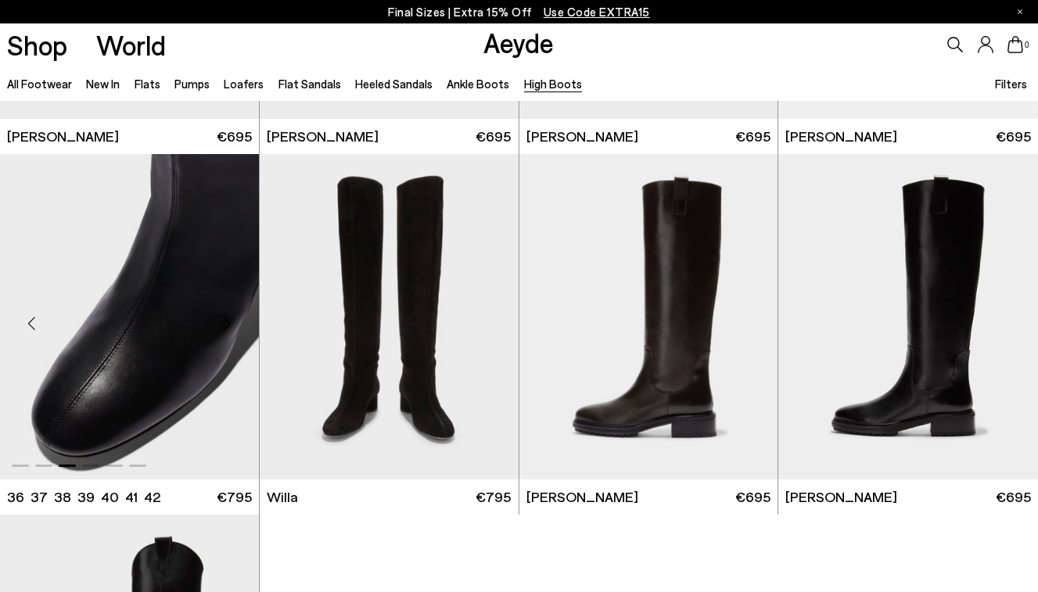
click at [222, 321] on div "Next slide" at bounding box center [227, 323] width 47 height 47
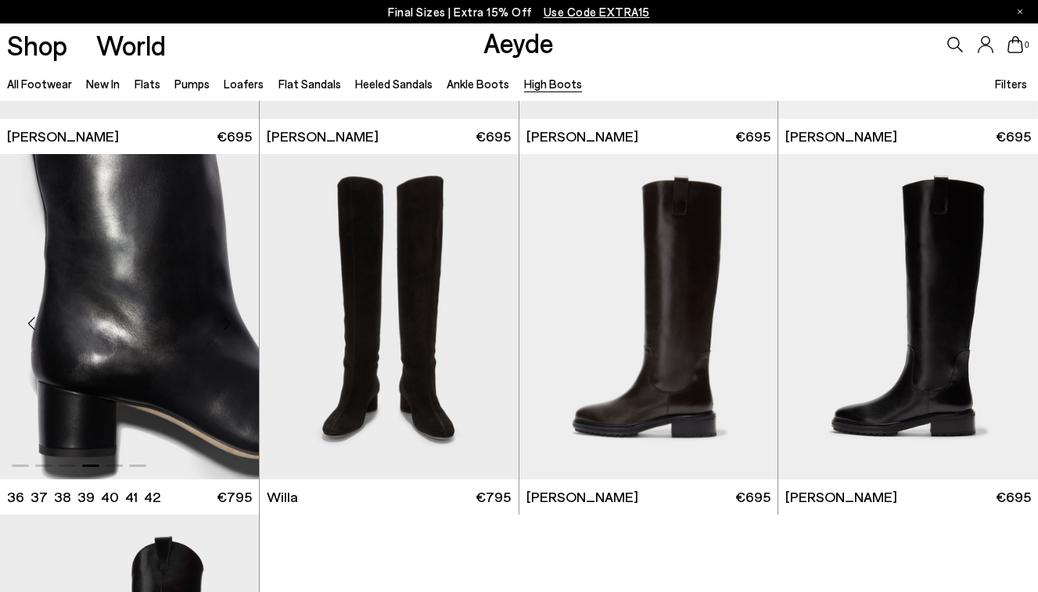
click at [222, 321] on div "Next slide" at bounding box center [227, 323] width 47 height 47
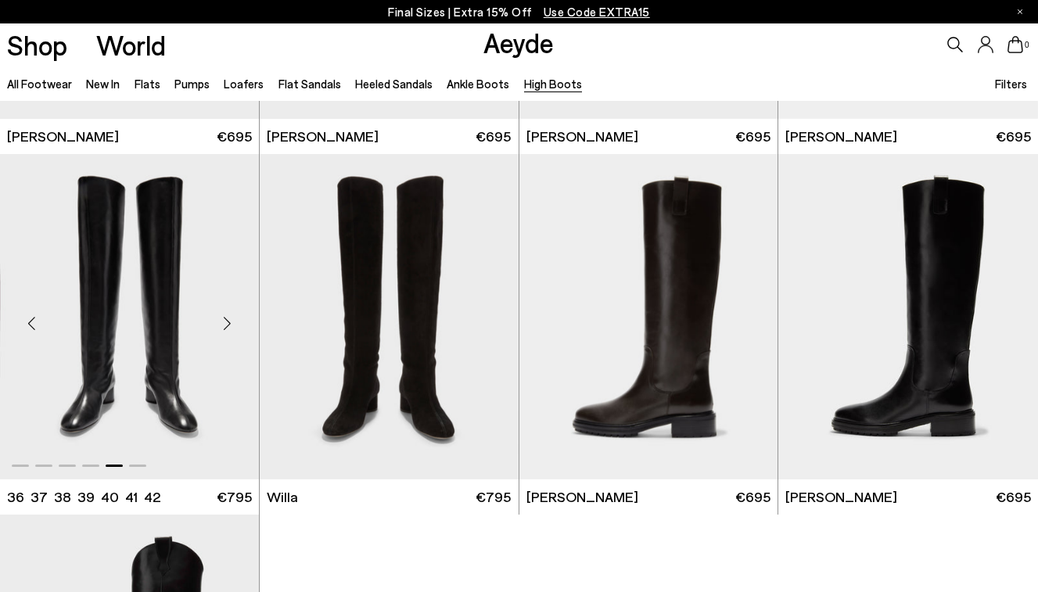
click at [222, 321] on div "Next slide" at bounding box center [227, 323] width 47 height 47
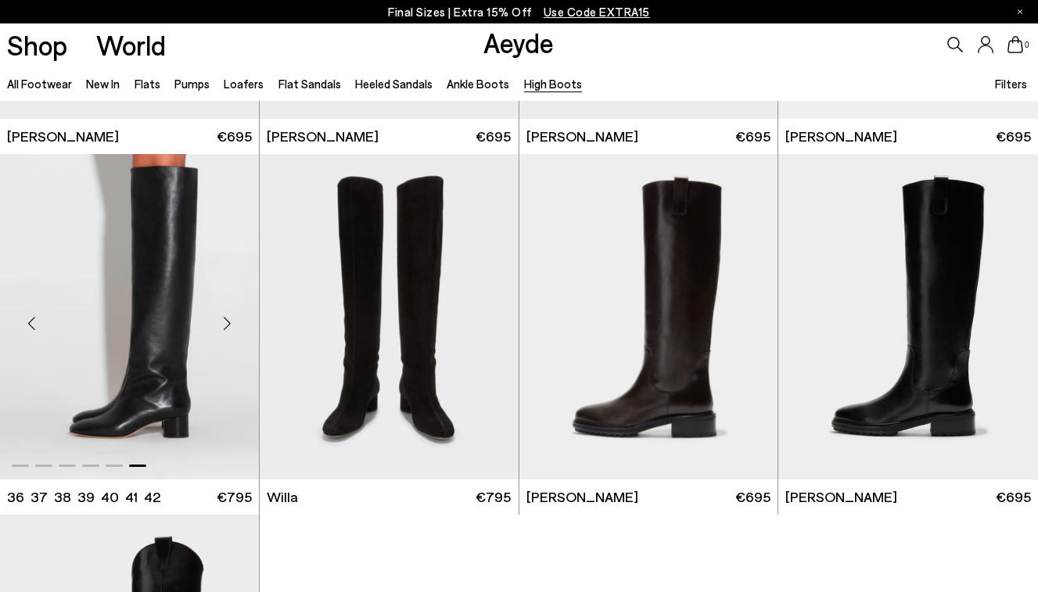
click at [222, 321] on div "Next slide" at bounding box center [227, 323] width 47 height 47
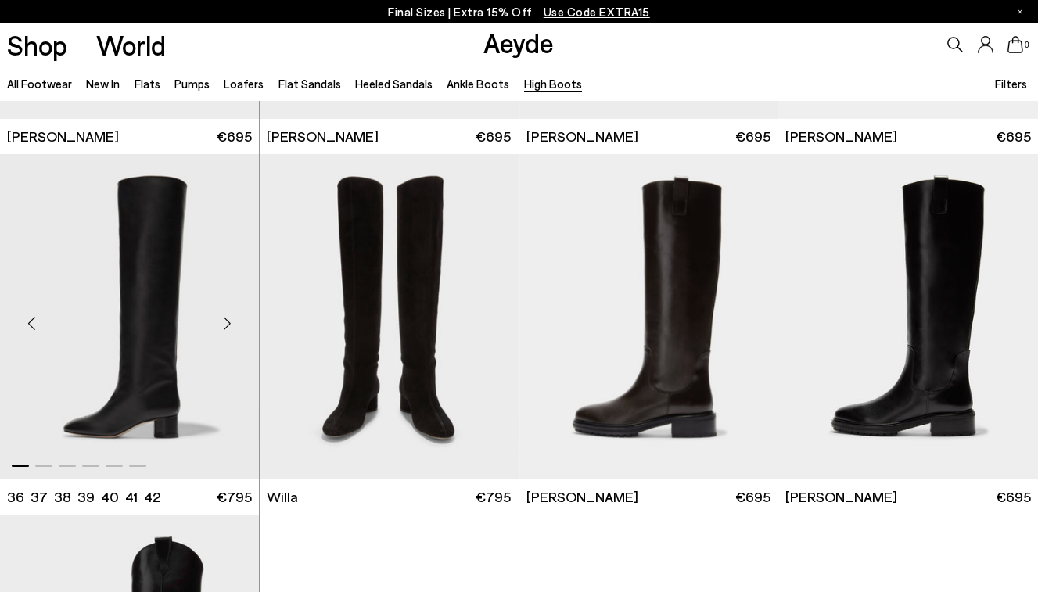
click at [222, 321] on div "Next slide" at bounding box center [227, 323] width 47 height 47
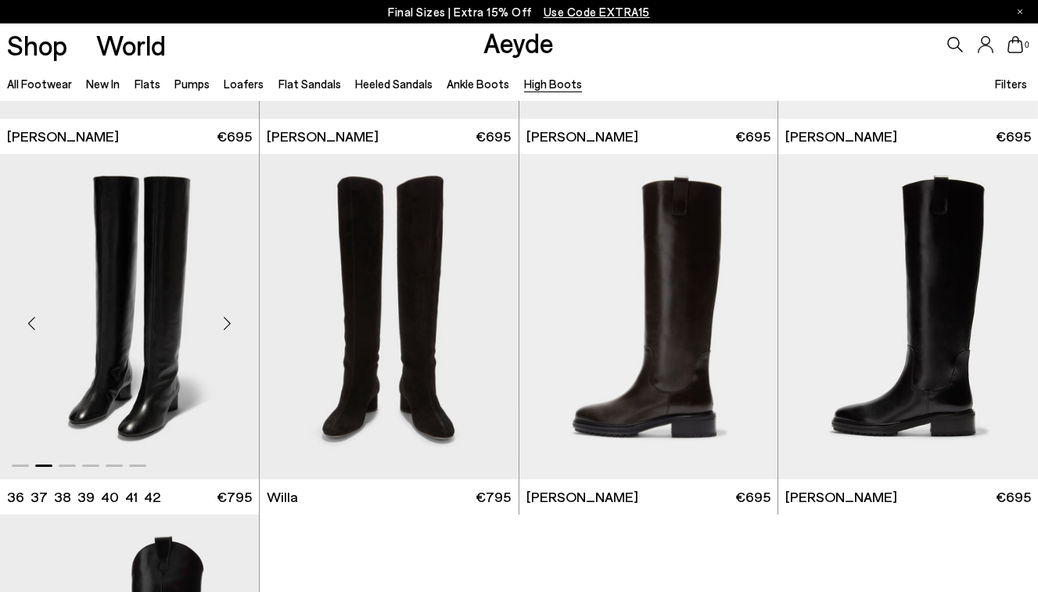
click at [222, 321] on div "Next slide" at bounding box center [227, 323] width 47 height 47
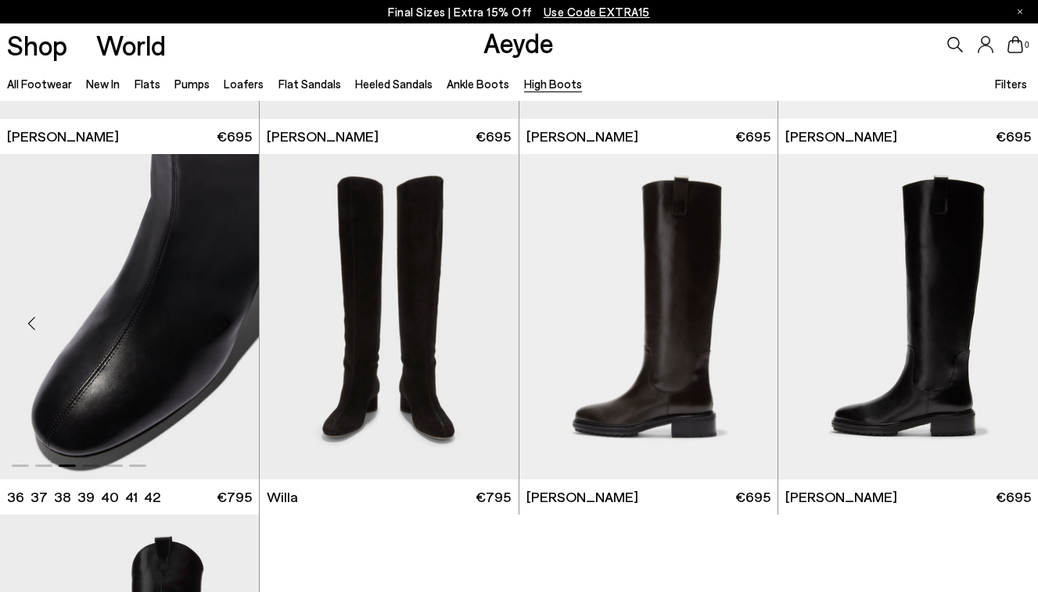
click at [222, 321] on div "Next slide" at bounding box center [227, 323] width 47 height 47
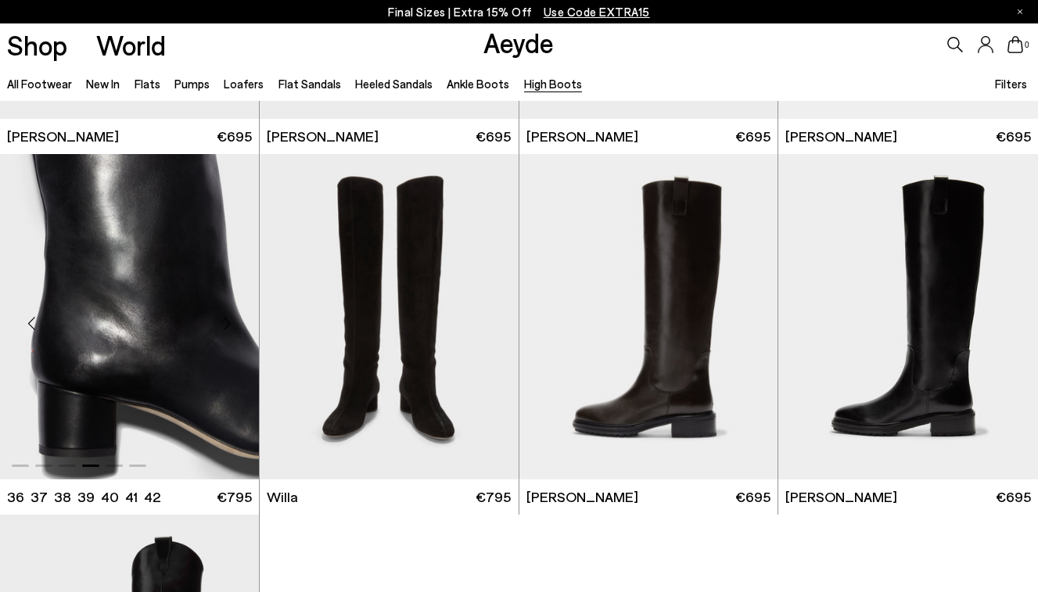
click at [222, 321] on div "Next slide" at bounding box center [227, 323] width 47 height 47
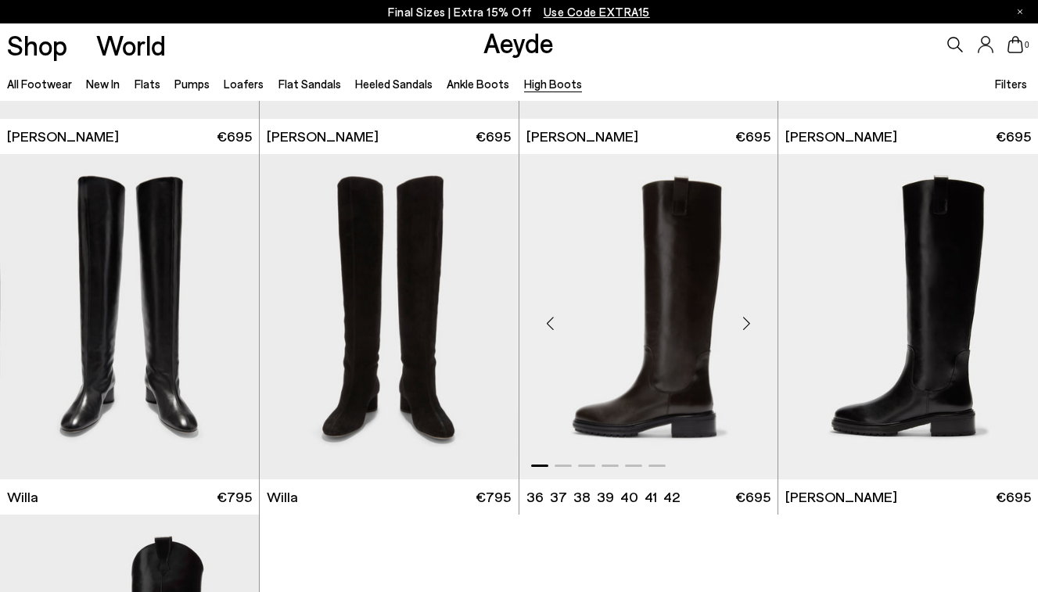
click at [741, 325] on div "Next slide" at bounding box center [746, 323] width 47 height 47
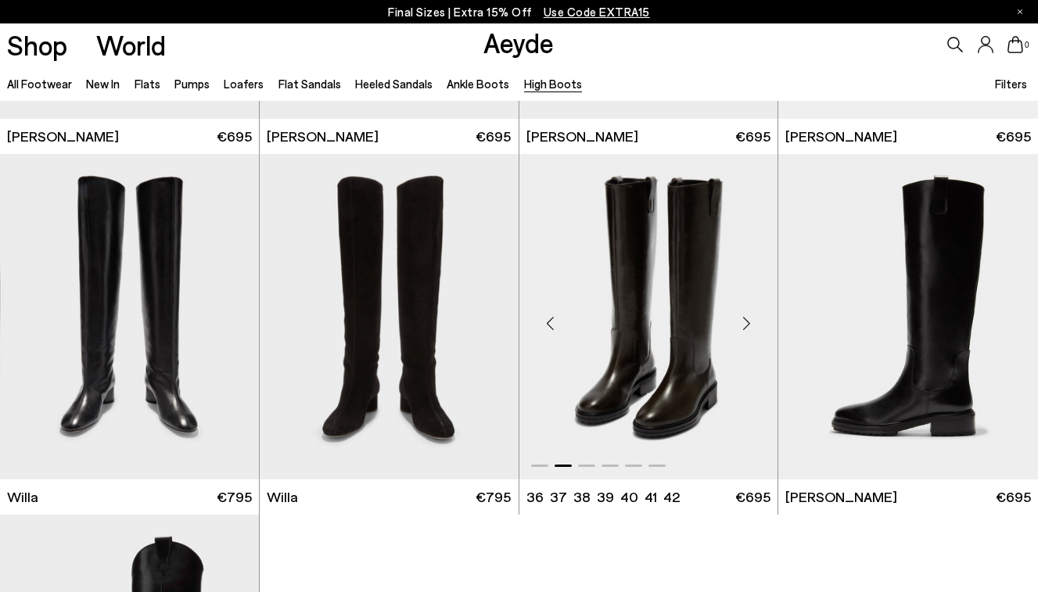
click at [741, 325] on div "Next slide" at bounding box center [746, 323] width 47 height 47
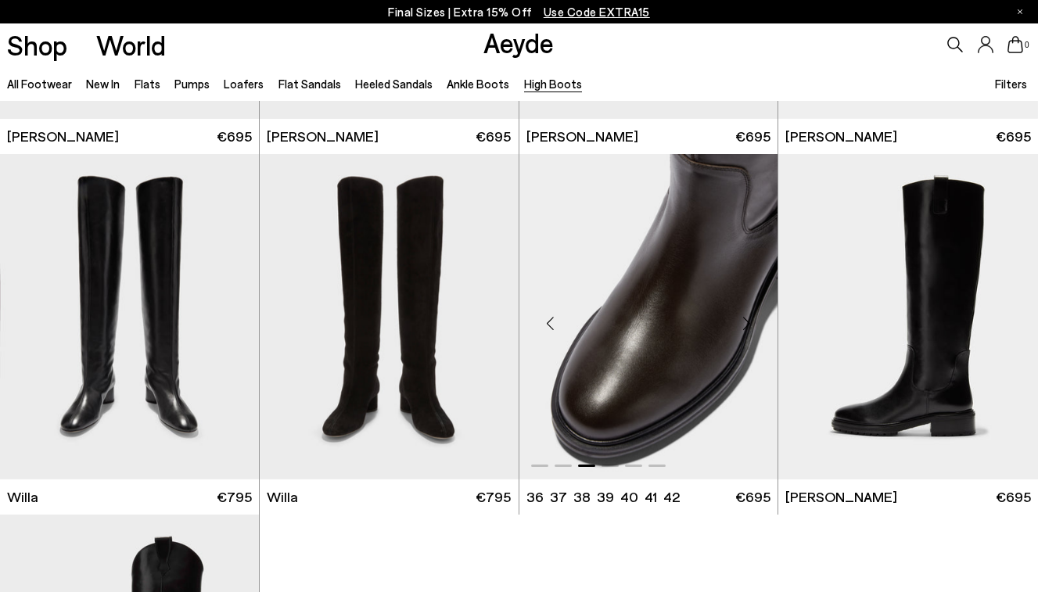
click at [741, 325] on div "Next slide" at bounding box center [746, 323] width 47 height 47
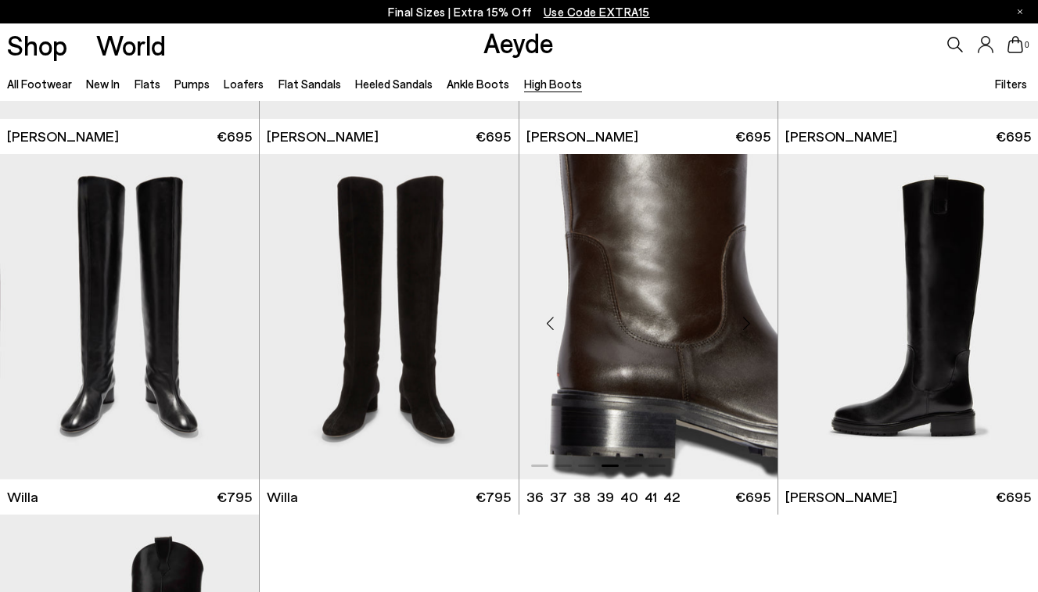
click at [741, 325] on div "Next slide" at bounding box center [746, 323] width 47 height 47
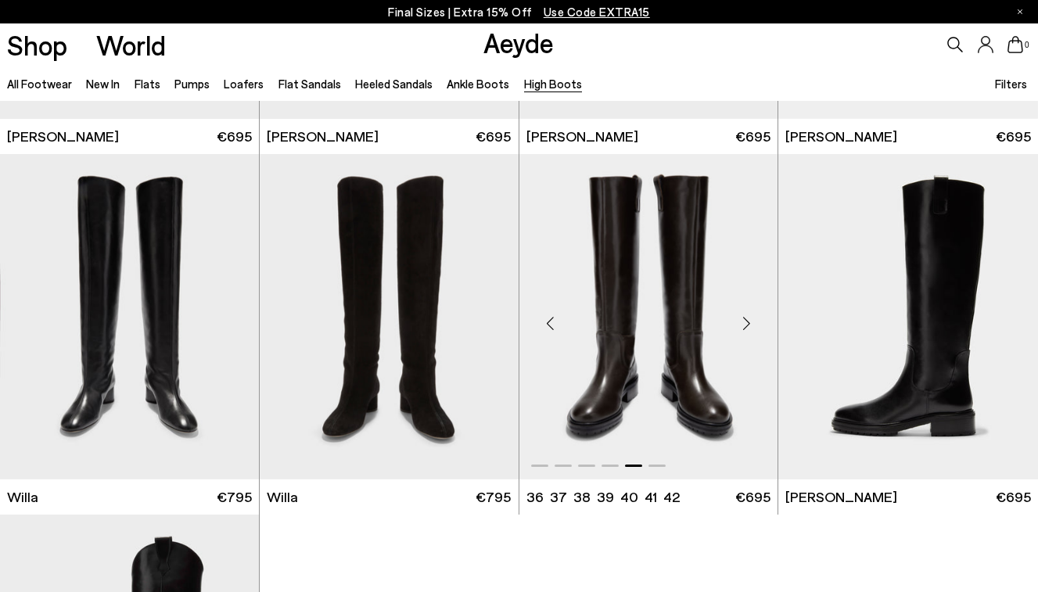
click at [741, 325] on div "Next slide" at bounding box center [746, 323] width 47 height 47
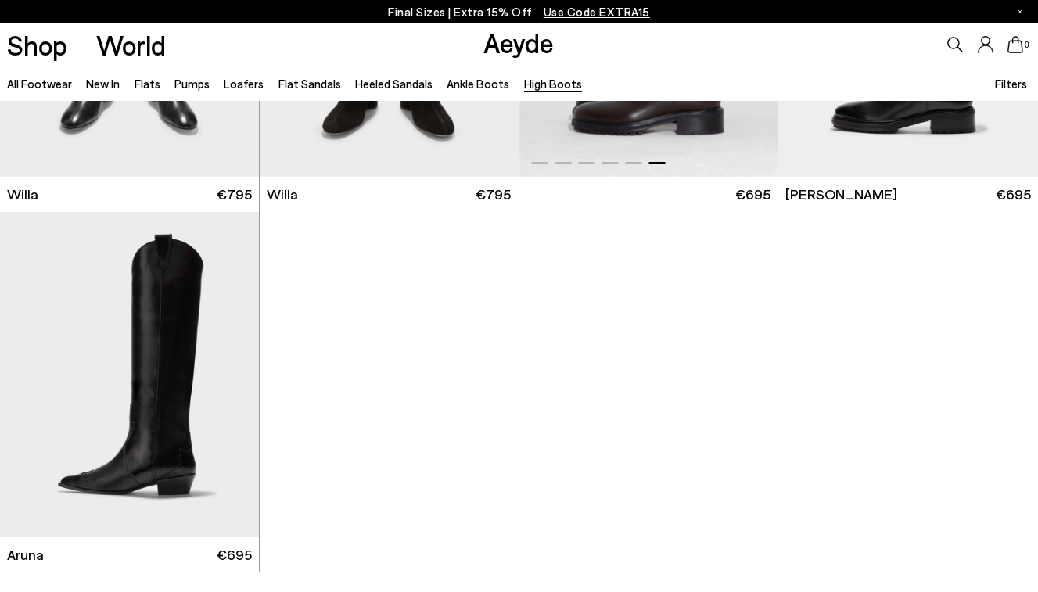
scroll to position [672, 0]
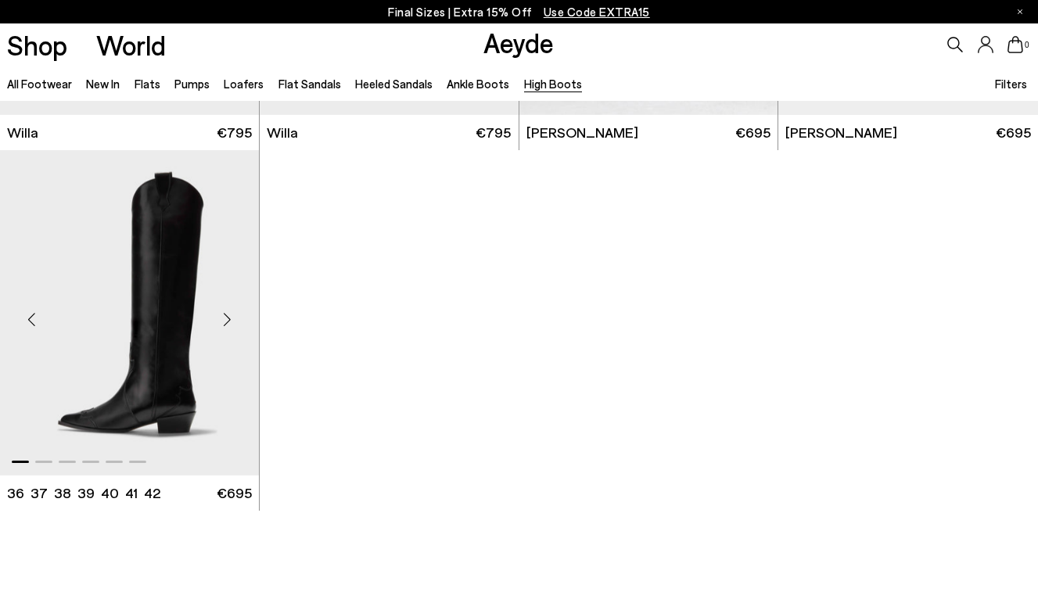
click at [226, 321] on div "Next slide" at bounding box center [227, 319] width 47 height 47
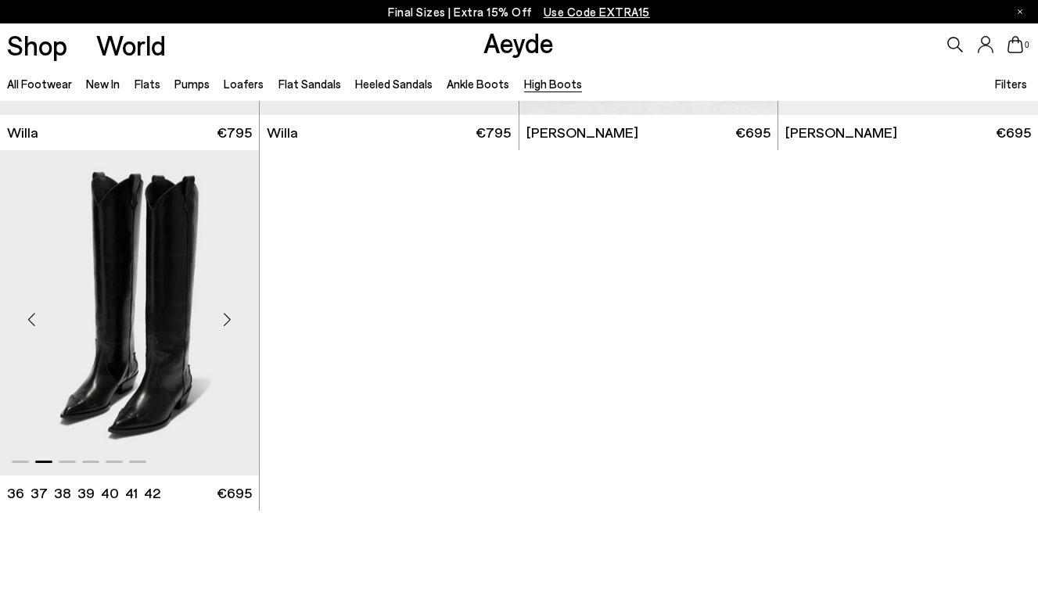
click at [226, 321] on div "Next slide" at bounding box center [227, 319] width 47 height 47
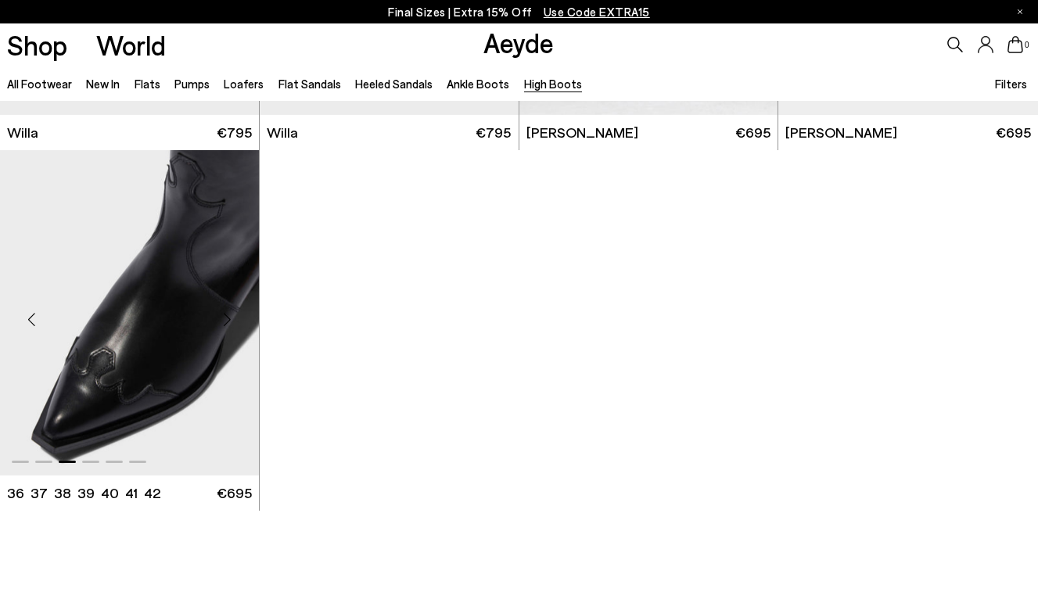
click at [226, 321] on div "Next slide" at bounding box center [227, 319] width 47 height 47
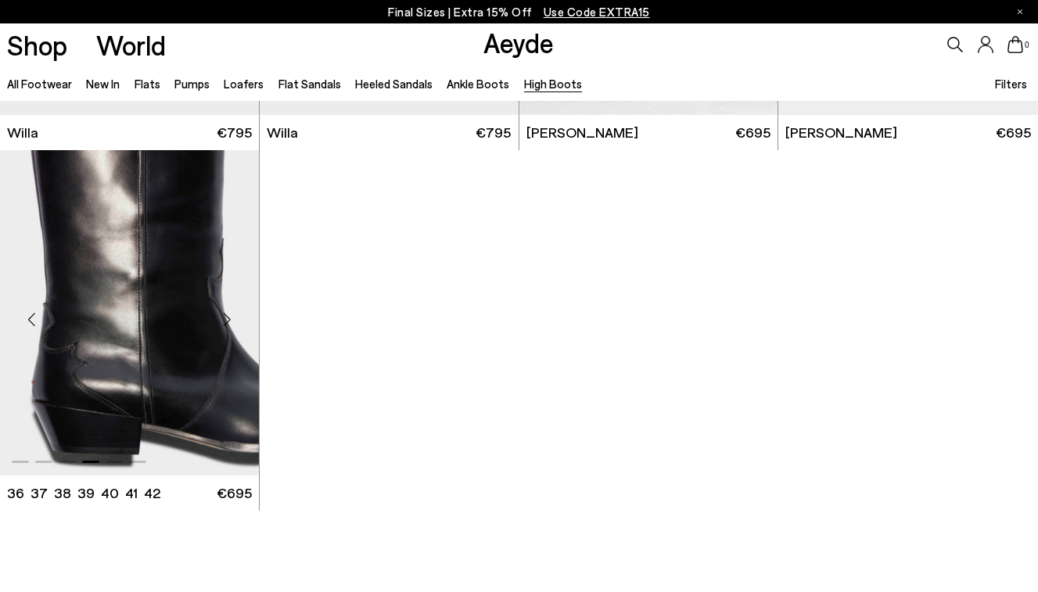
click at [226, 321] on div "Next slide" at bounding box center [227, 319] width 47 height 47
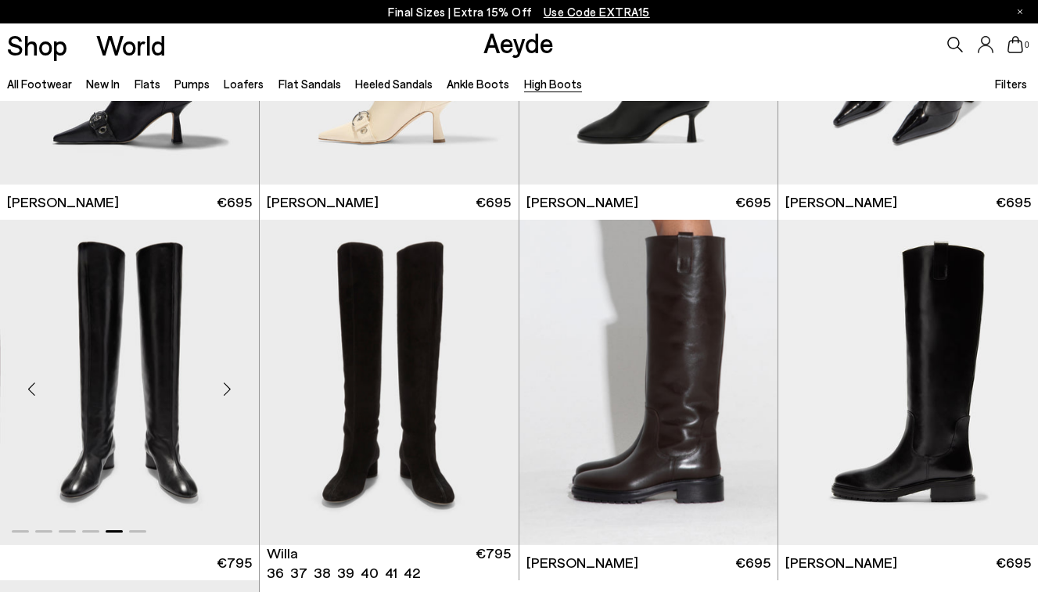
scroll to position [254, 0]
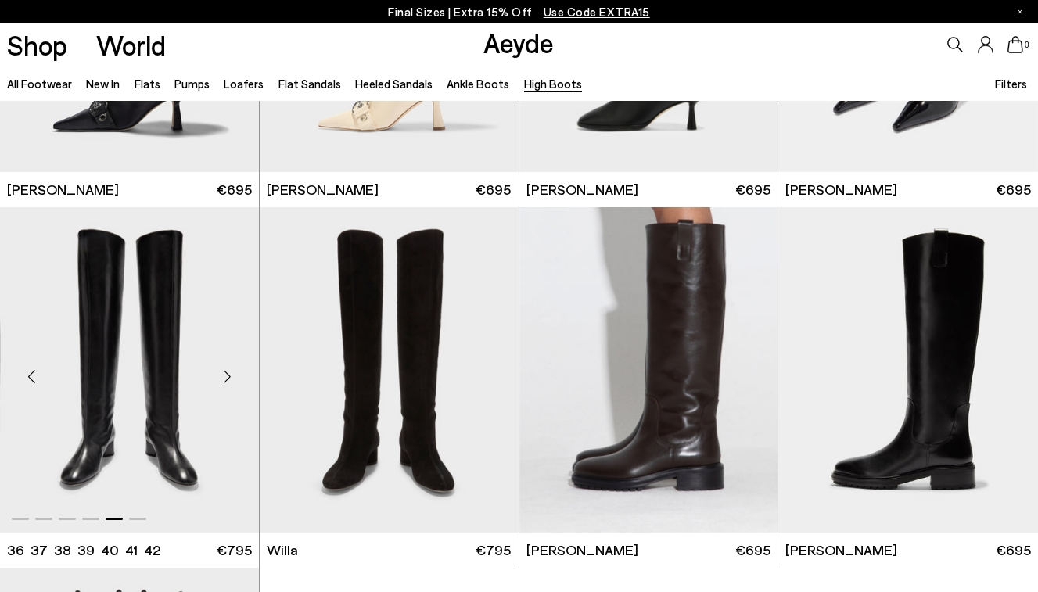
click at [225, 380] on div "Next slide" at bounding box center [227, 376] width 47 height 47
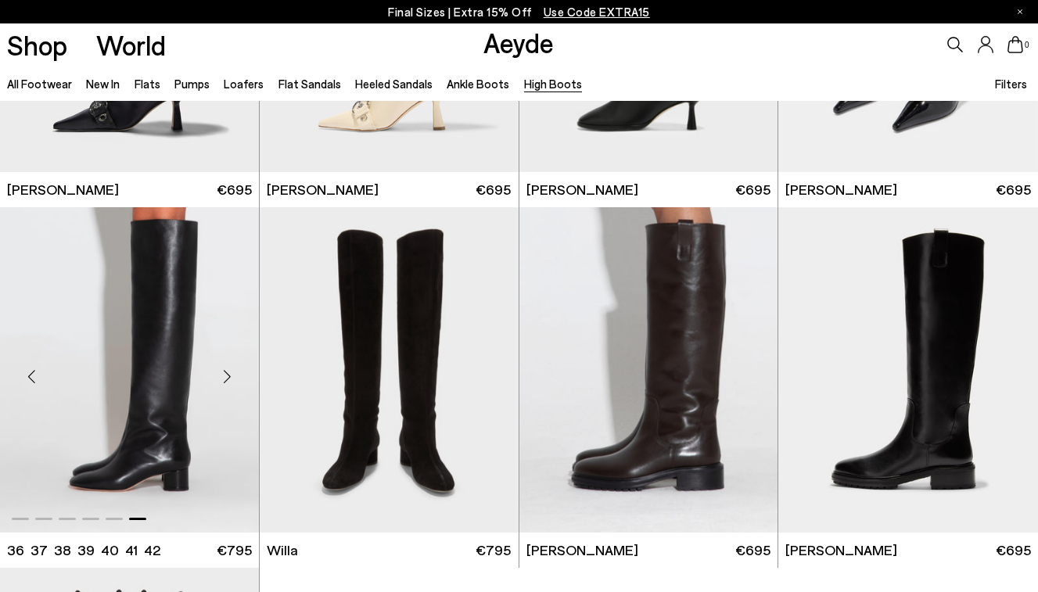
click at [169, 387] on img "6 / 6" at bounding box center [129, 369] width 259 height 325
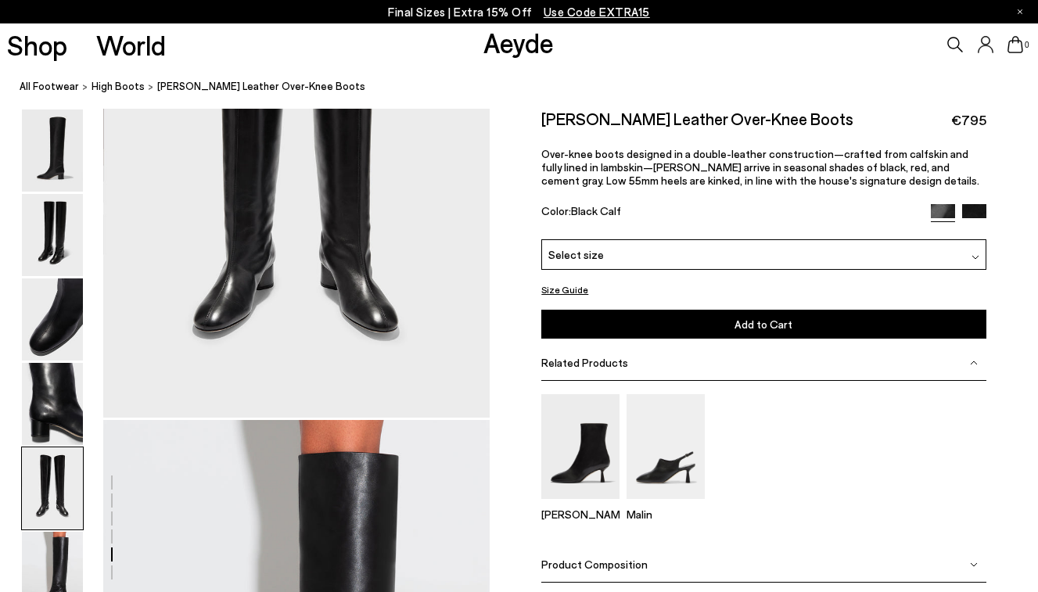
scroll to position [2243, 0]
click at [691, 259] on div "Select size" at bounding box center [763, 254] width 444 height 31
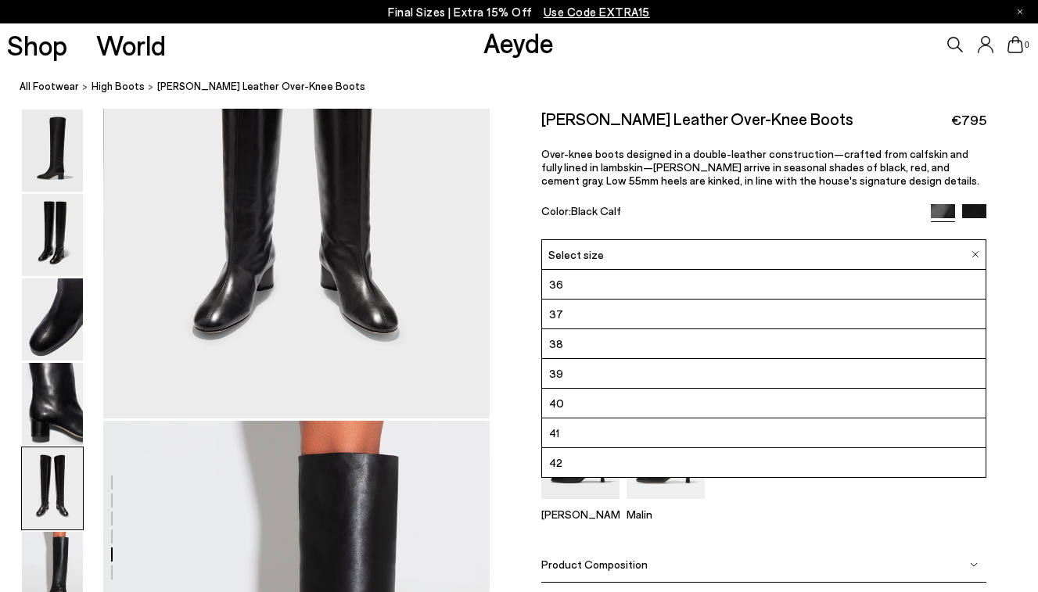
click at [691, 260] on div "Select size" at bounding box center [763, 254] width 444 height 31
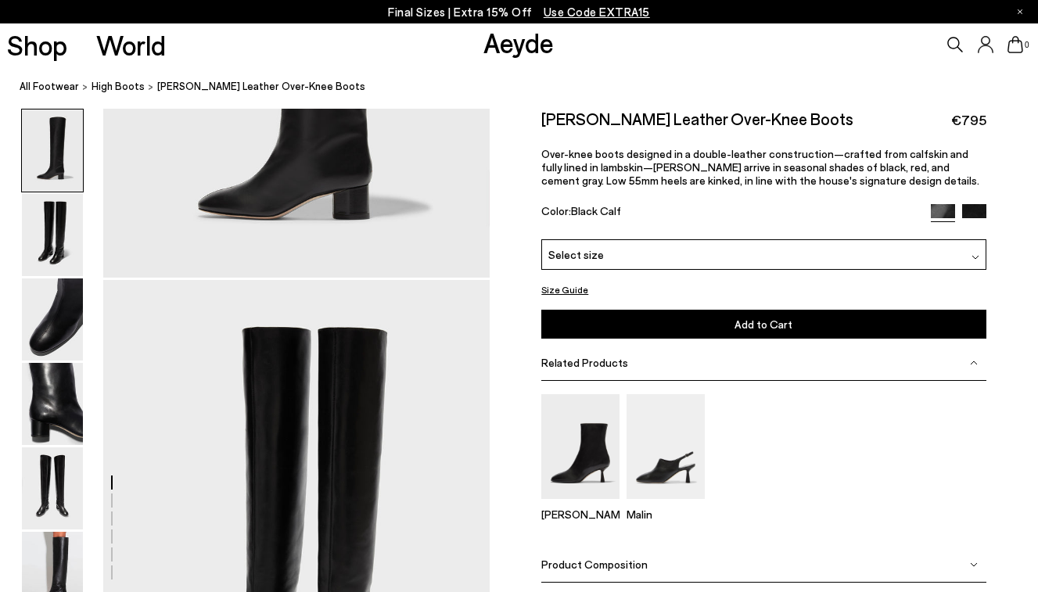
scroll to position [273, 0]
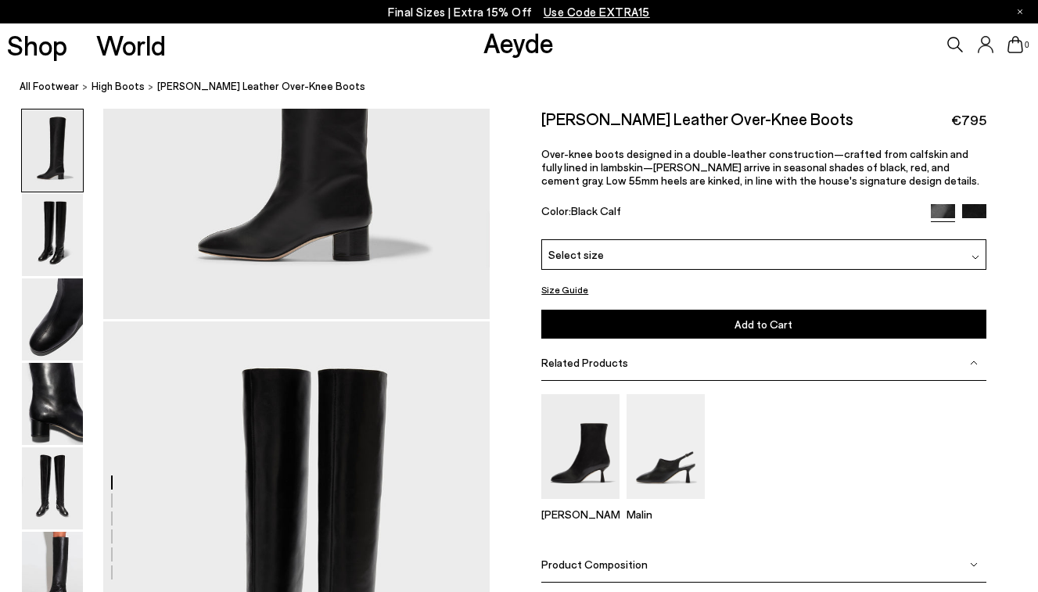
click at [971, 215] on img at bounding box center [974, 216] width 24 height 24
